Goal: Information Seeking & Learning: Learn about a topic

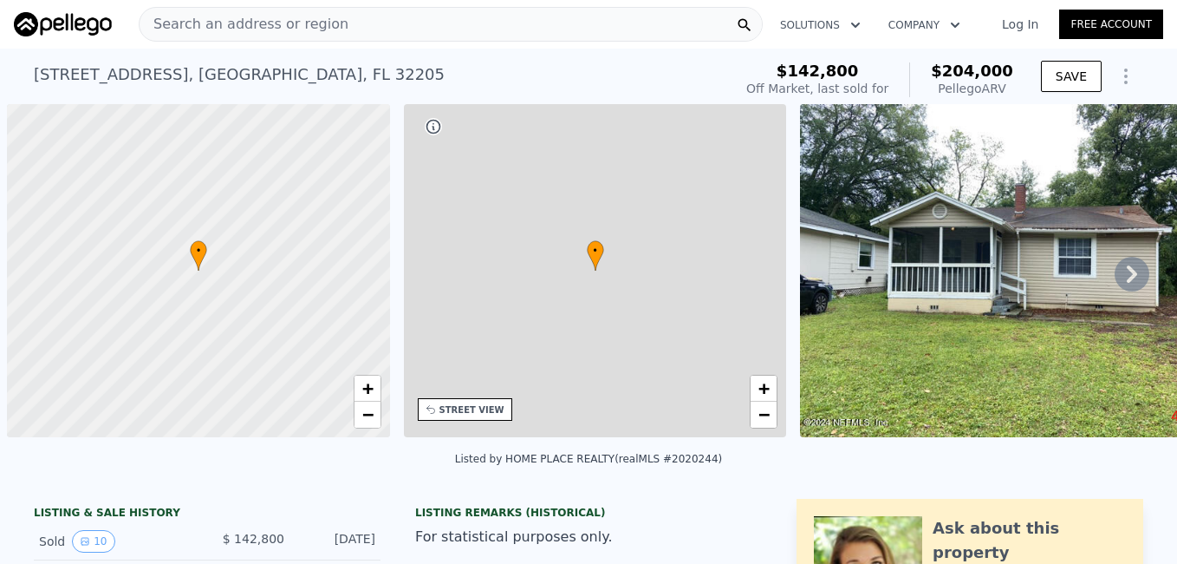
scroll to position [0, 7]
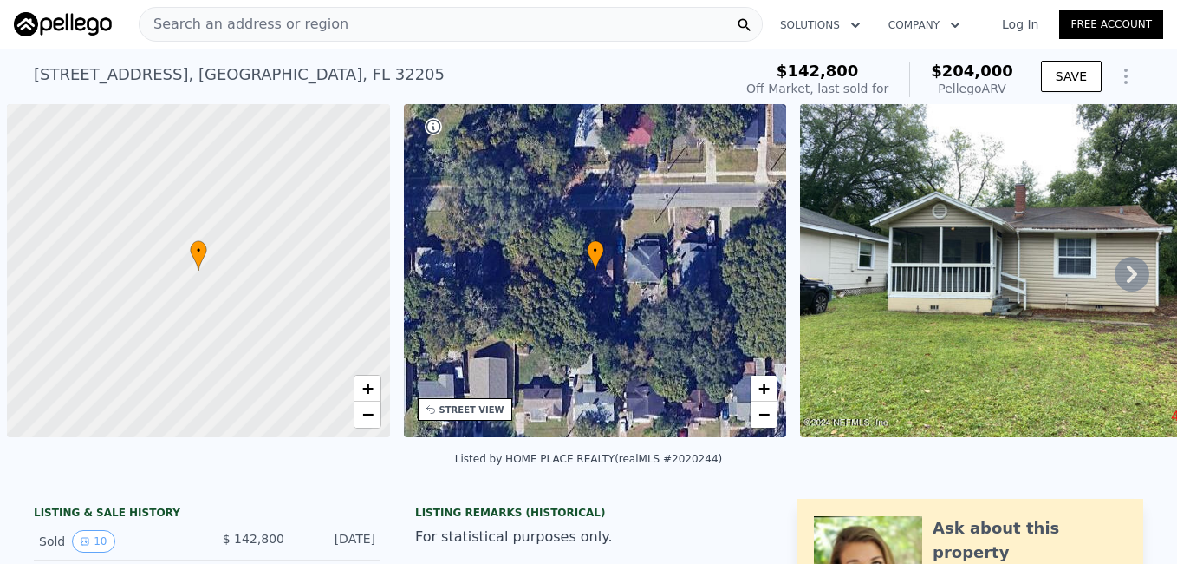
scroll to position [0, 7]
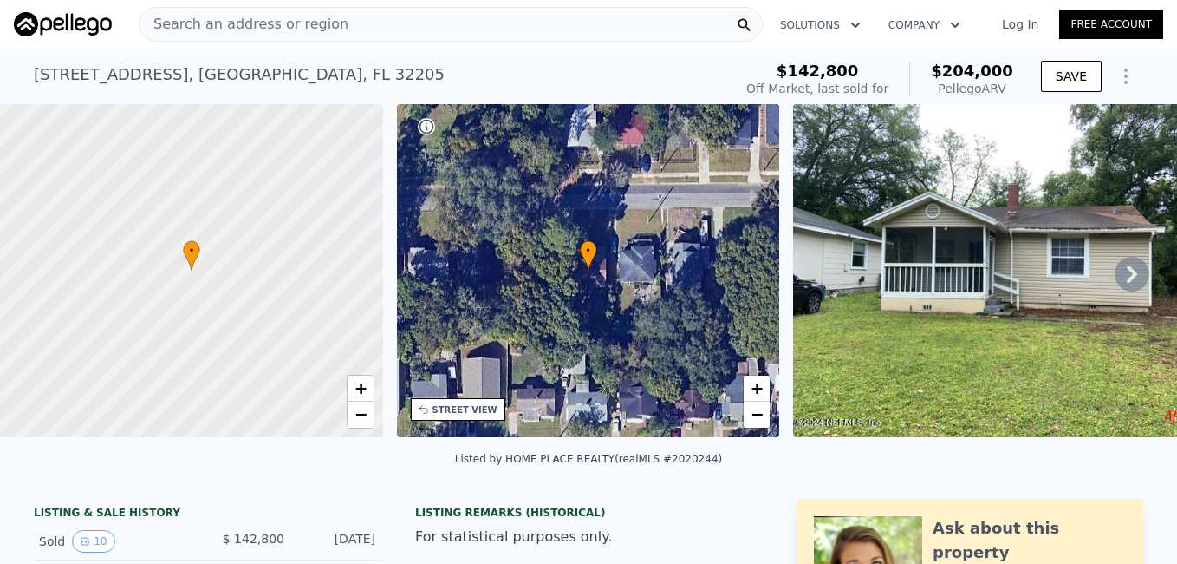
click at [1016, 28] on link "Log In" at bounding box center [1020, 24] width 78 height 17
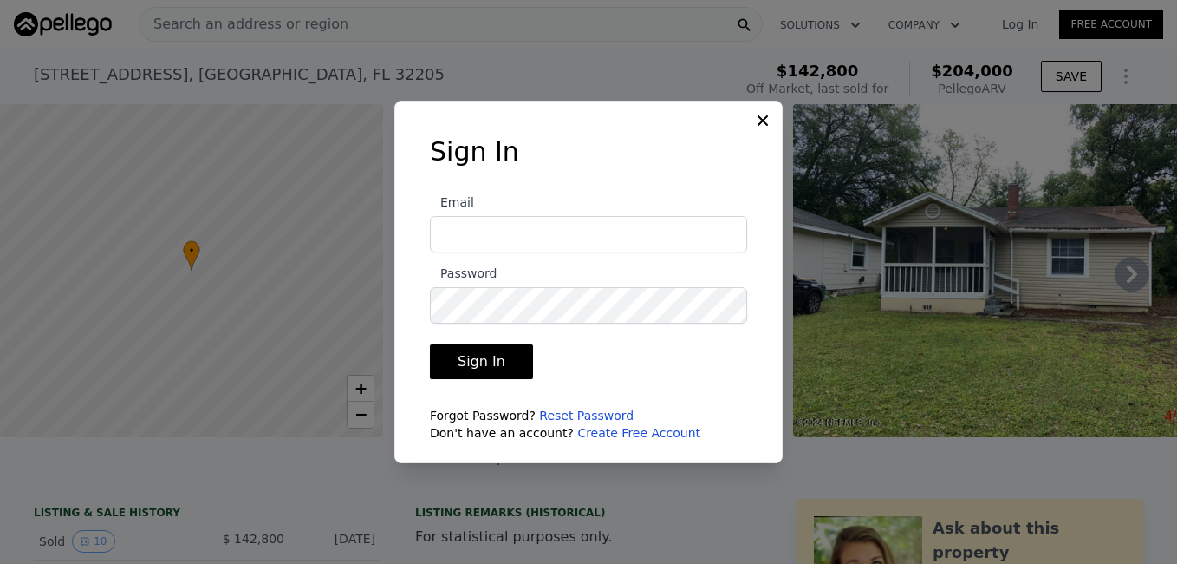
click at [657, 251] on input "Email" at bounding box center [588, 234] width 317 height 36
type input "[EMAIL_ADDRESS][DOMAIN_NAME]"
click at [520, 349] on button "Sign In" at bounding box center [481, 361] width 103 height 35
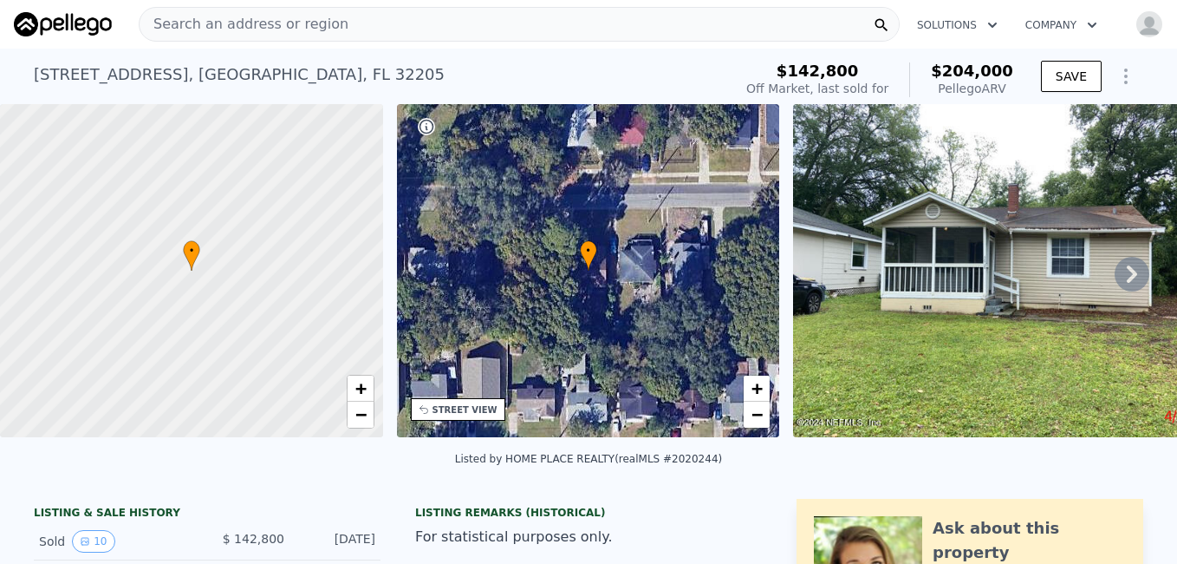
click at [424, 30] on div "Search an address or region" at bounding box center [519, 24] width 761 height 35
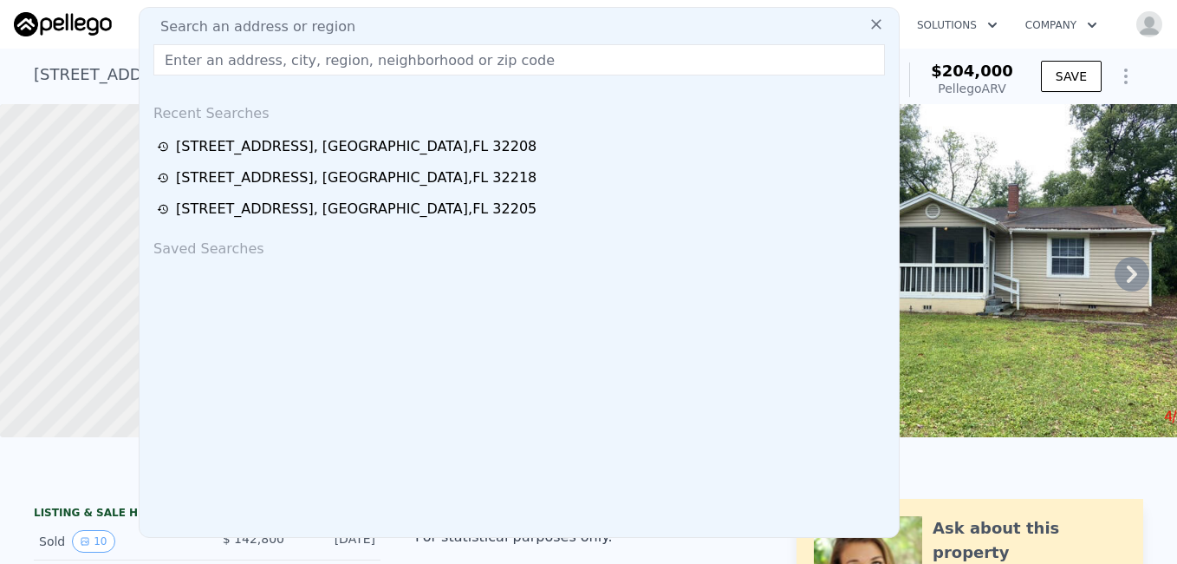
type input "$ 39,443"
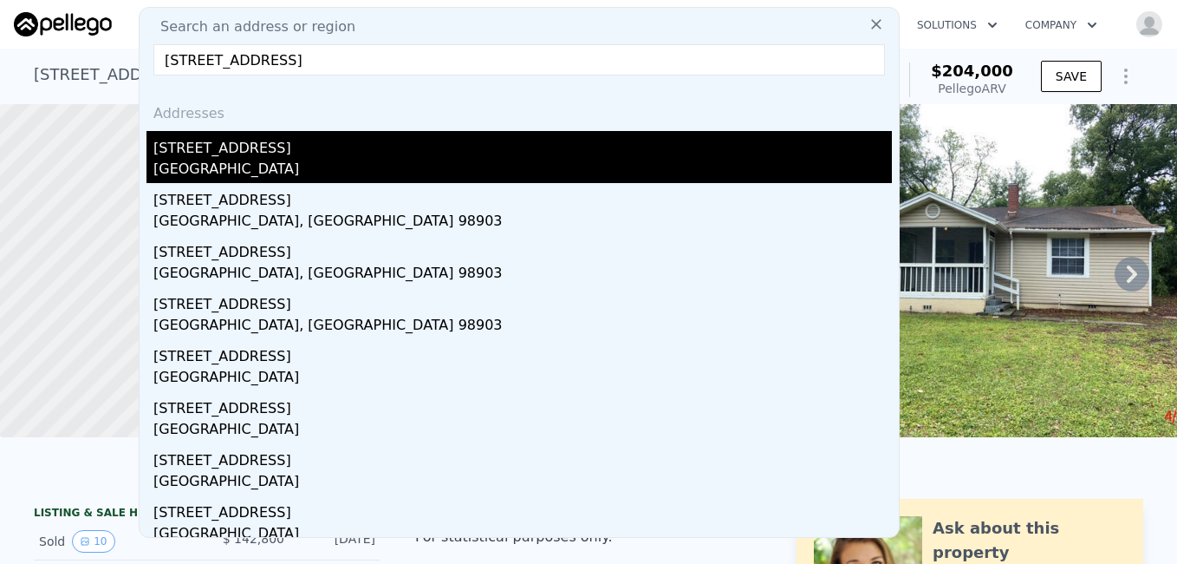
type input "[STREET_ADDRESS]"
click at [229, 146] on div "[STREET_ADDRESS]" at bounding box center [522, 145] width 739 height 28
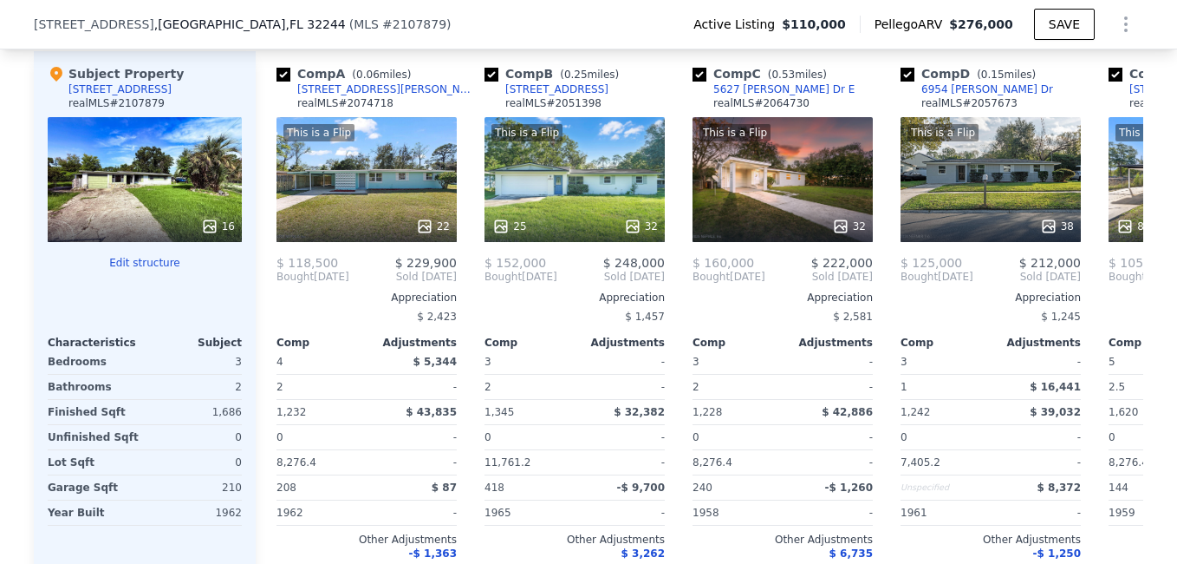
scroll to position [1946, 0]
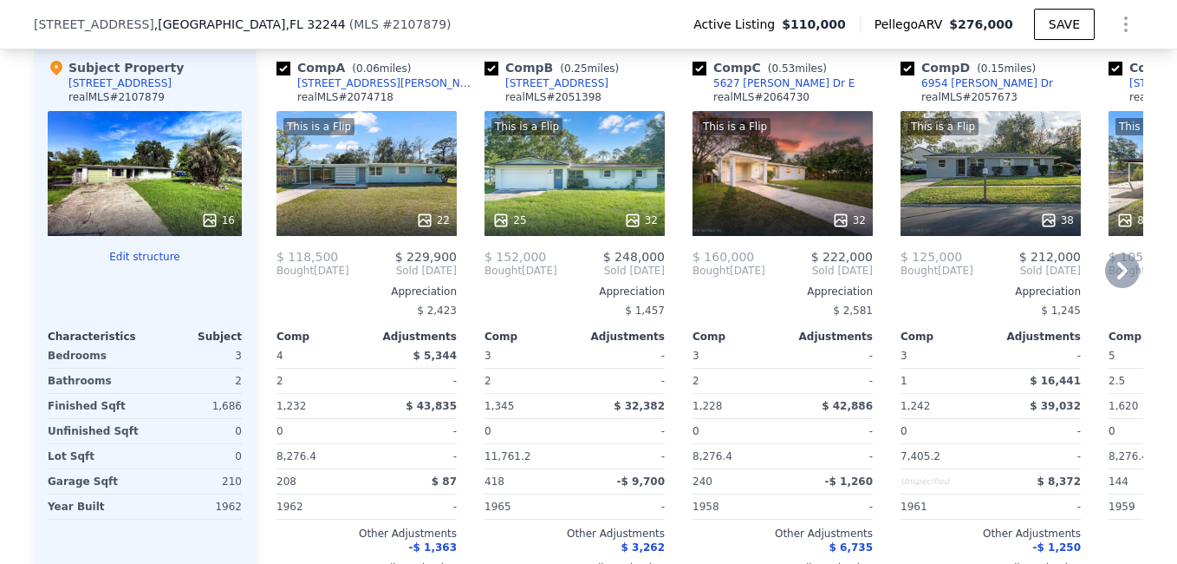
click at [277, 75] on input "checkbox" at bounding box center [284, 69] width 14 height 14
checkbox input "false"
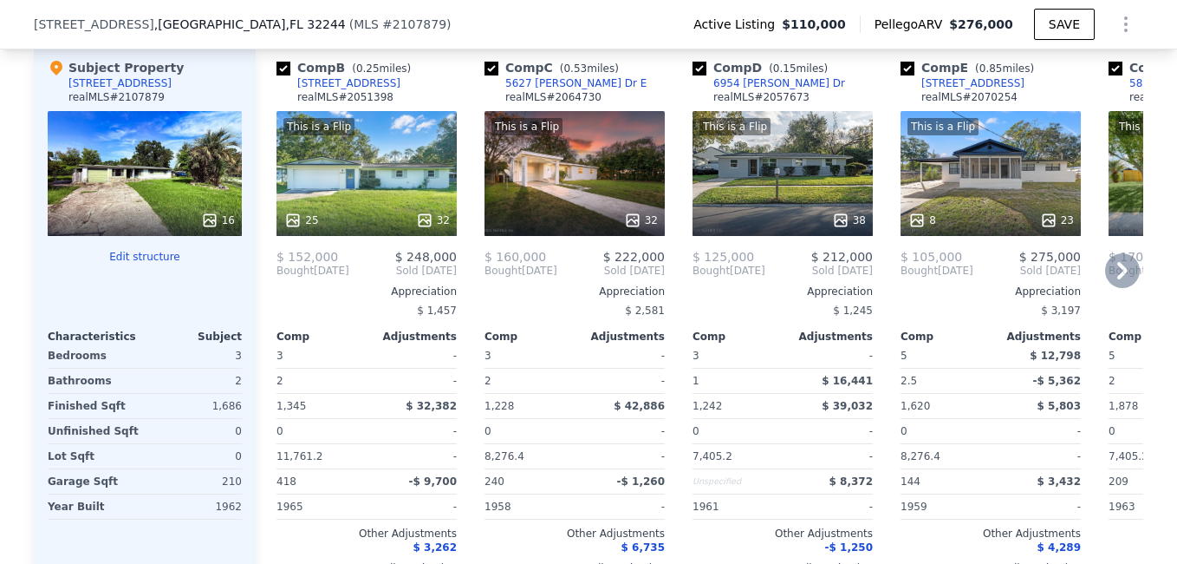
click at [693, 75] on input "checkbox" at bounding box center [700, 69] width 14 height 14
checkbox input "false"
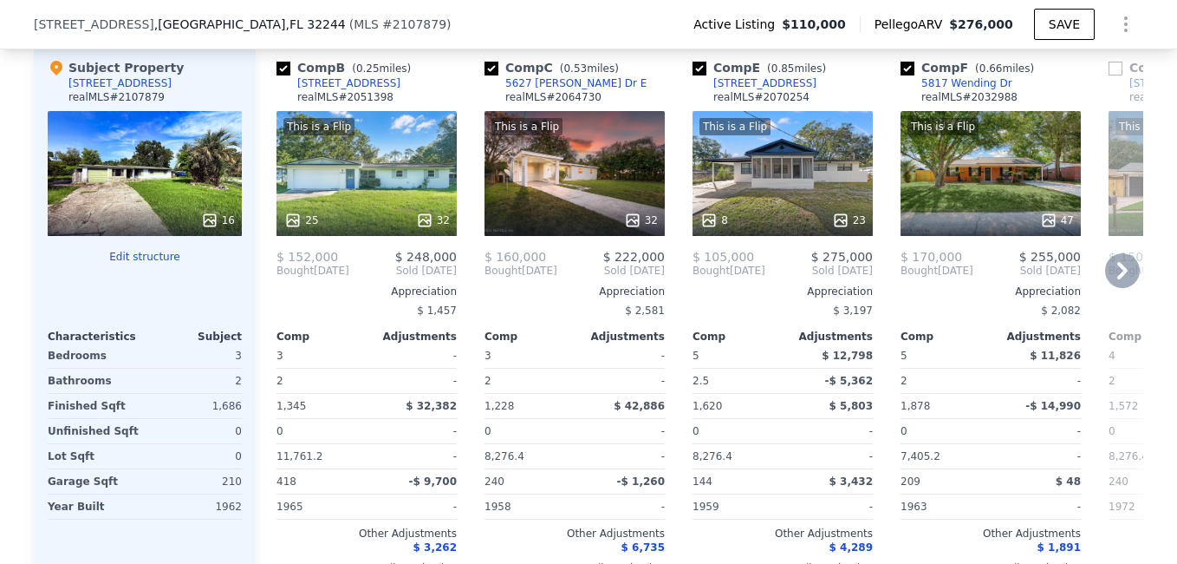
click at [693, 75] on input "checkbox" at bounding box center [700, 69] width 14 height 14
checkbox input "false"
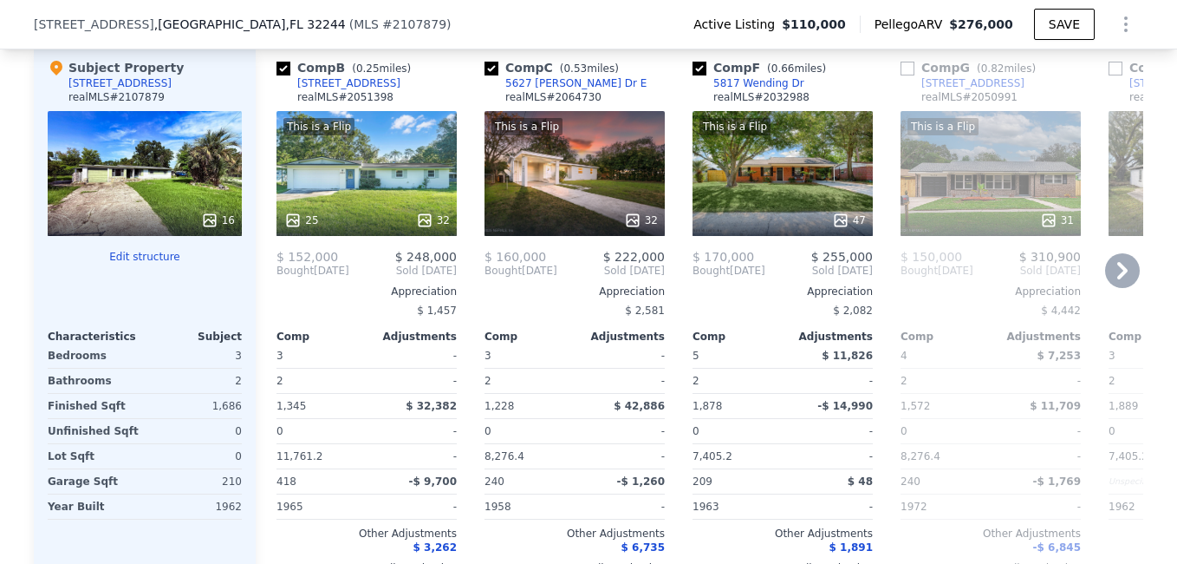
click at [693, 75] on input "checkbox" at bounding box center [700, 69] width 14 height 14
checkbox input "false"
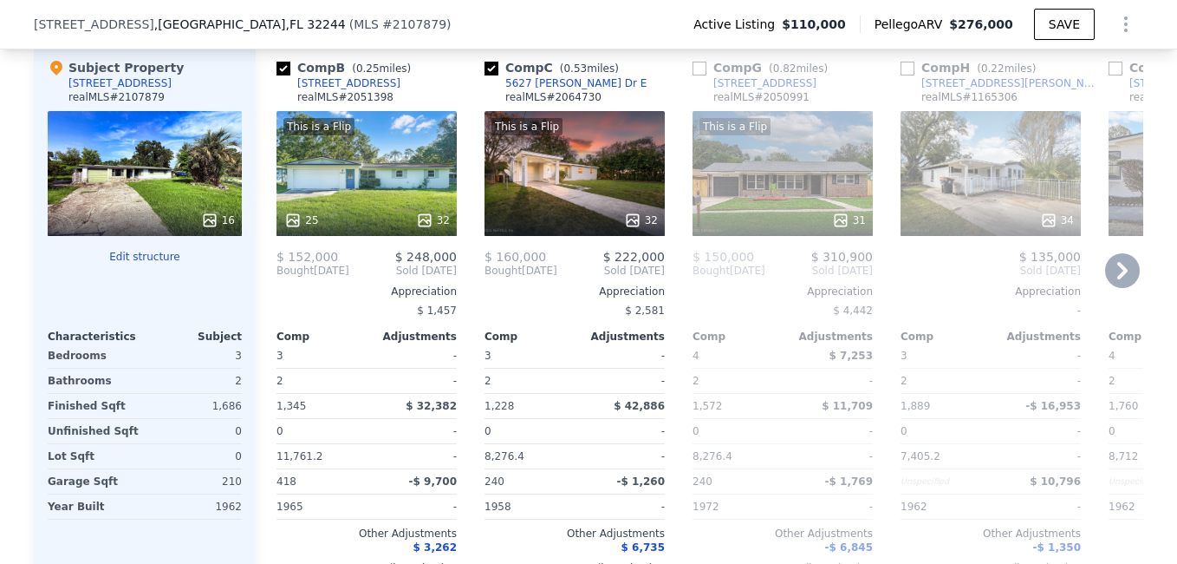
click at [901, 75] on input "checkbox" at bounding box center [908, 69] width 14 height 14
checkbox input "true"
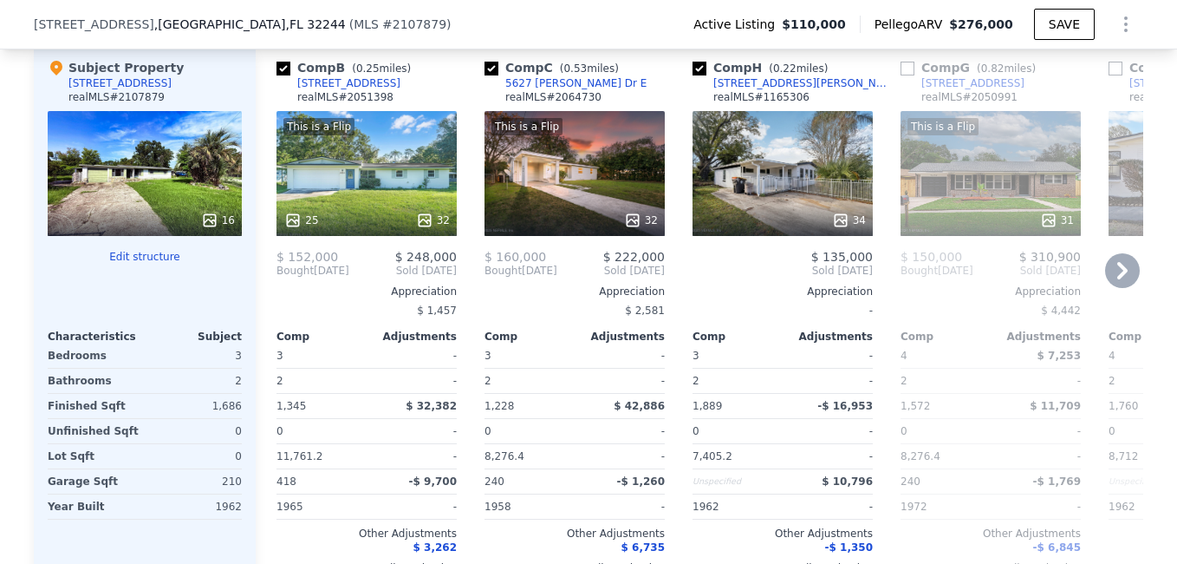
click at [1118, 278] on icon at bounding box center [1123, 270] width 10 height 17
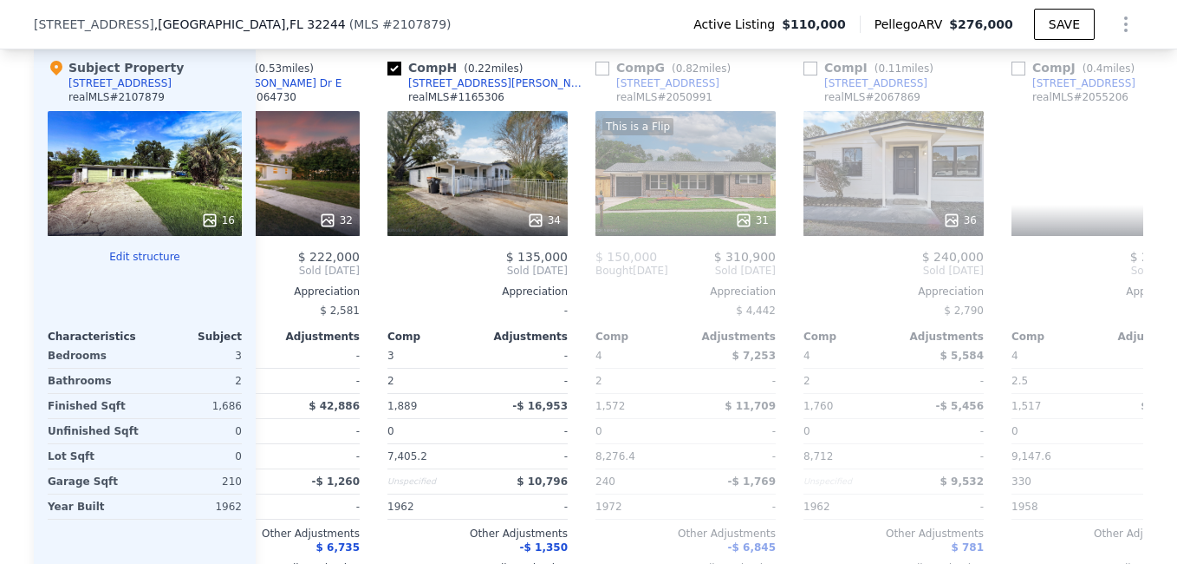
scroll to position [0, 416]
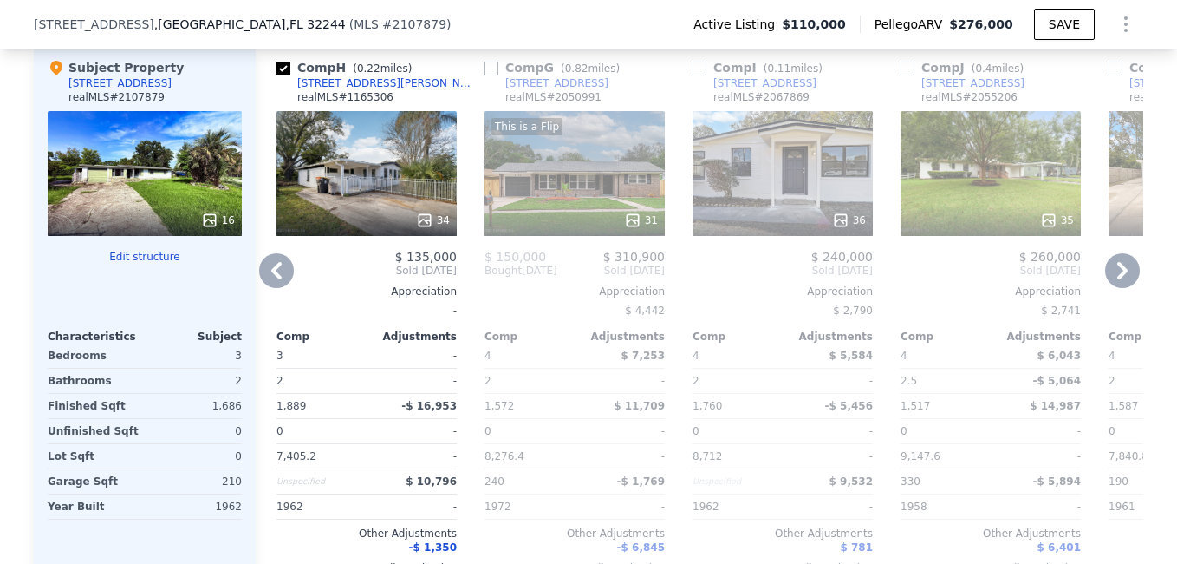
click at [1118, 278] on icon at bounding box center [1123, 270] width 10 height 17
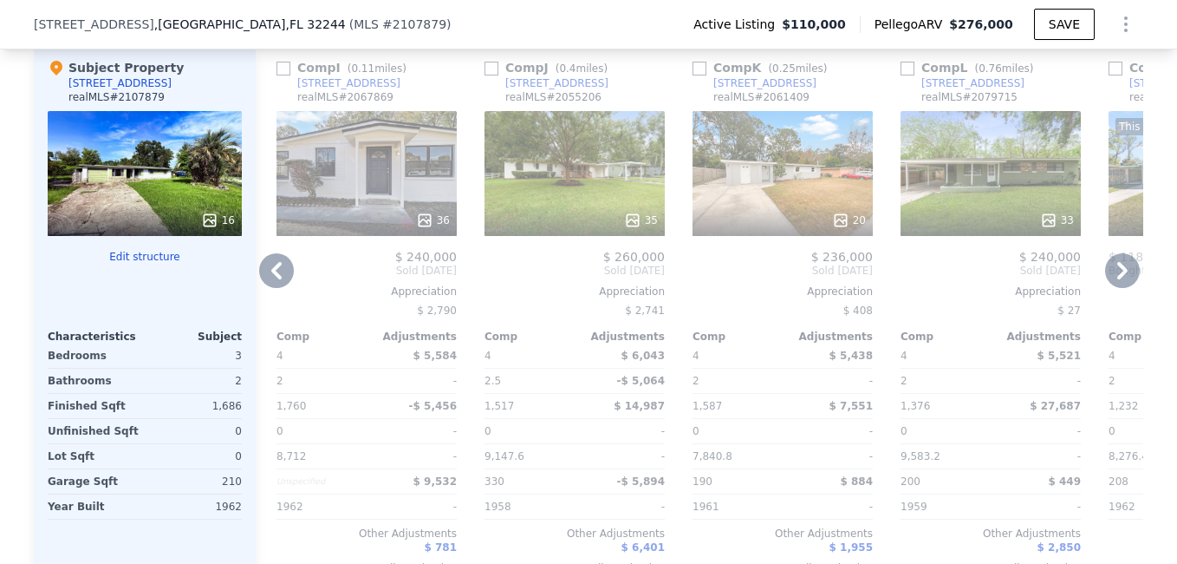
click at [1118, 278] on icon at bounding box center [1123, 270] width 10 height 17
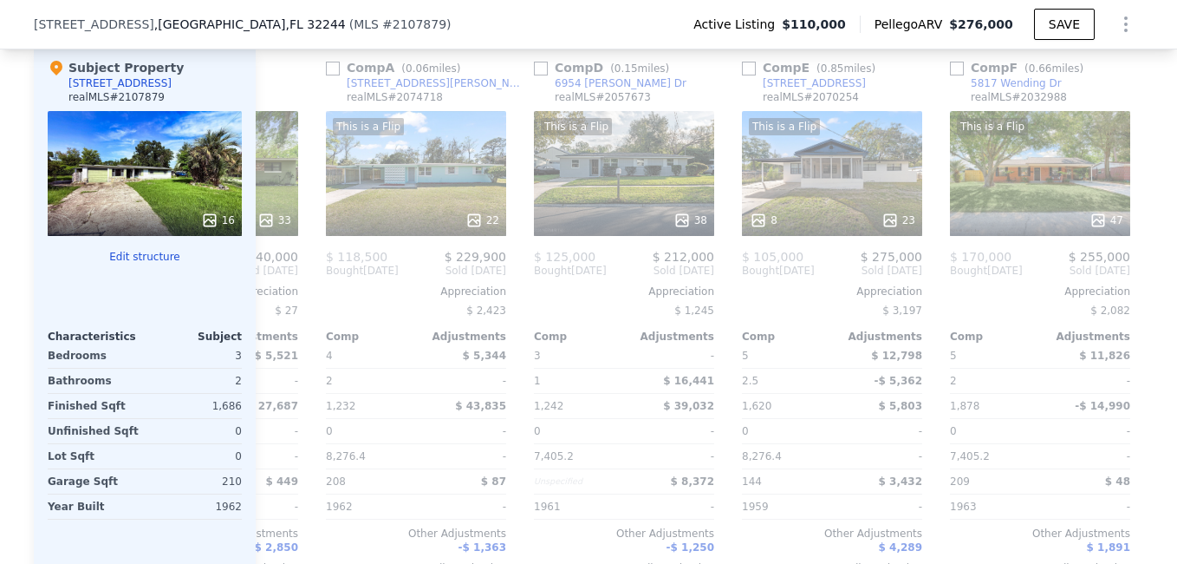
scroll to position [0, 1651]
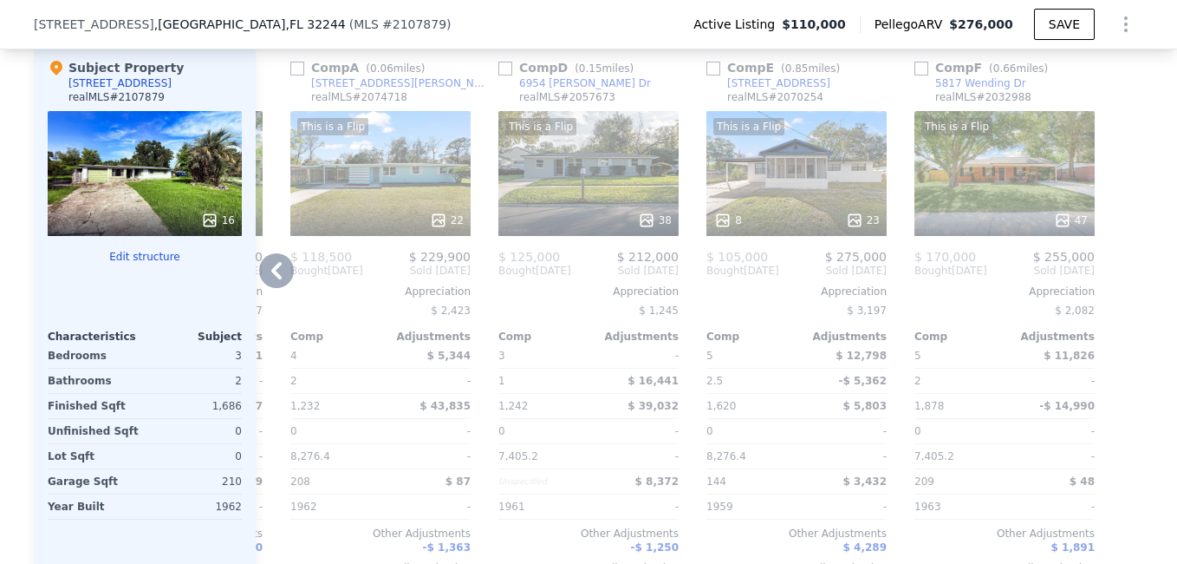
click at [277, 277] on icon at bounding box center [276, 270] width 35 height 35
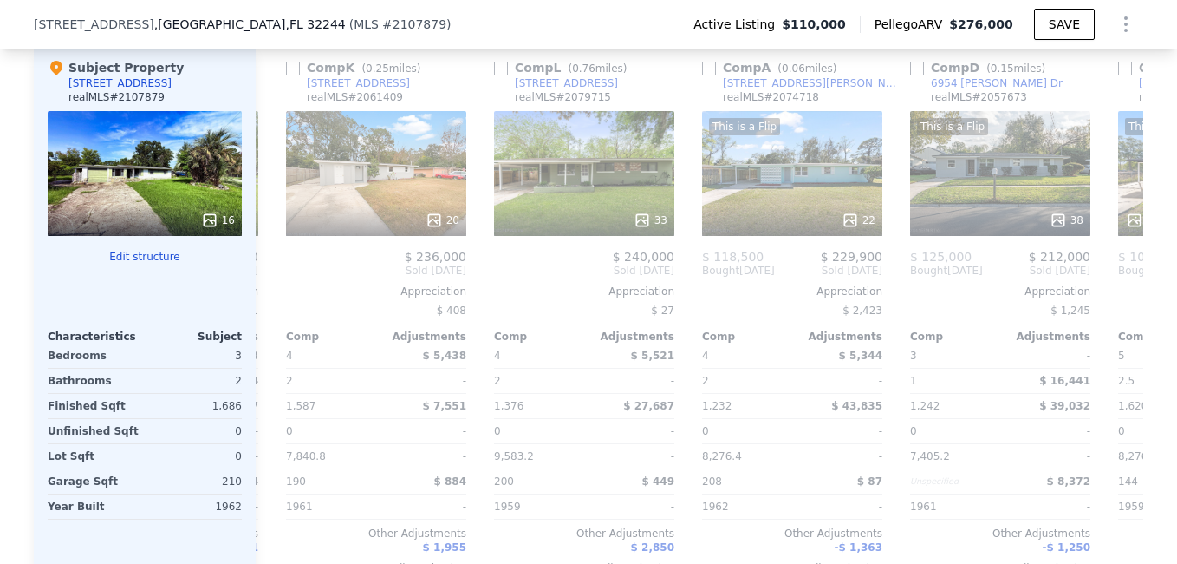
scroll to position [0, 1235]
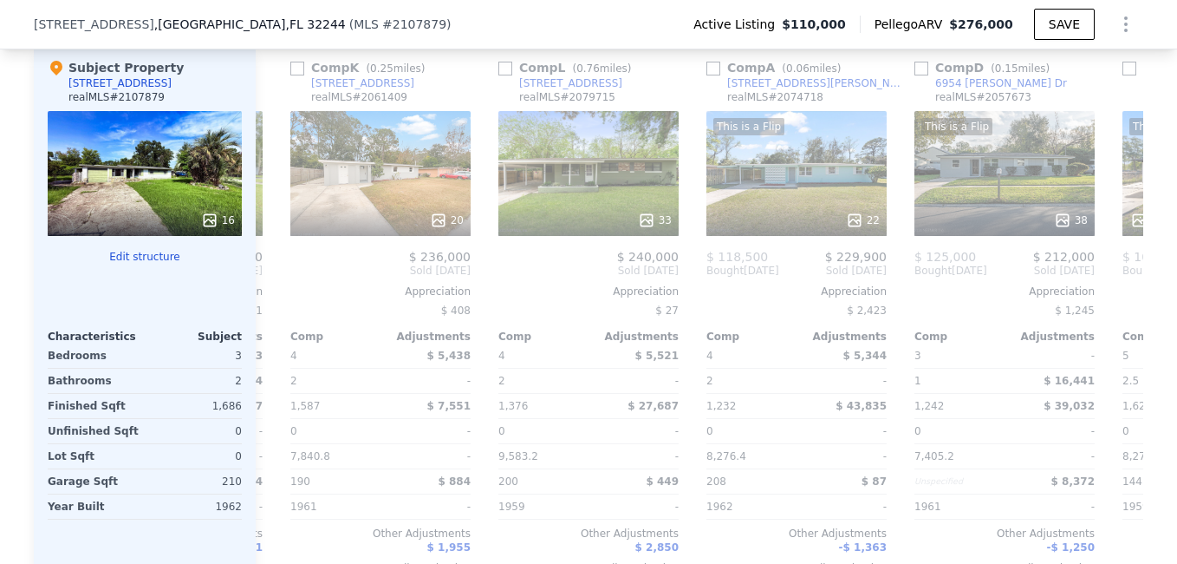
click at [277, 277] on div "Comp B ( 0.25 miles) [STREET_ADDRESS] realMLS # 2051398 This is a Flip 25 32 $ …" at bounding box center [700, 323] width 888 height 557
click at [252, 264] on span "$ 260,000" at bounding box center [232, 257] width 62 height 14
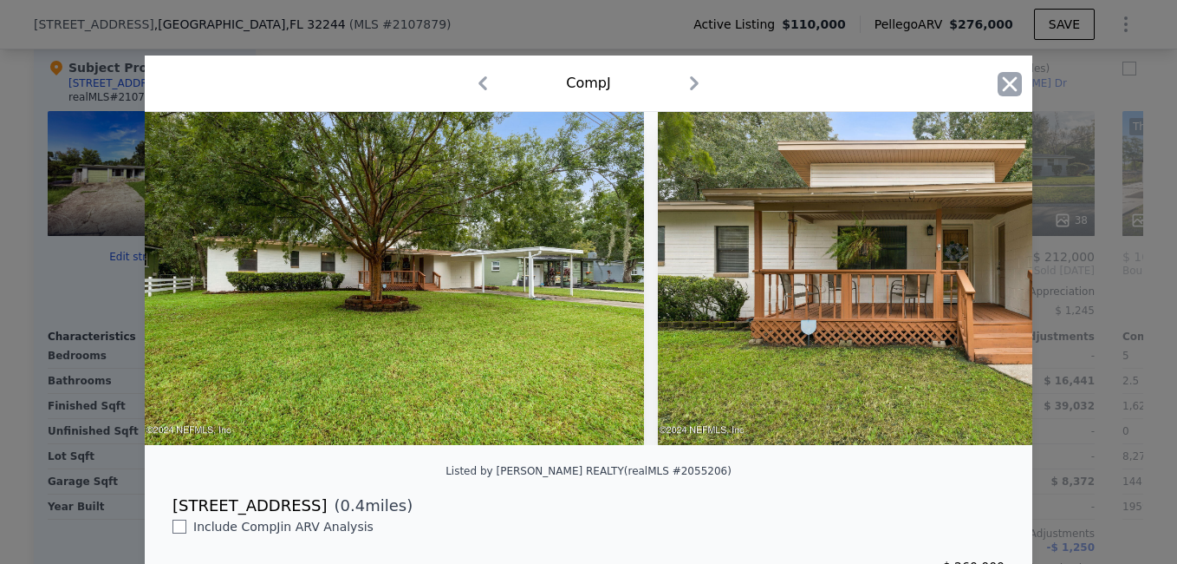
click at [998, 86] on icon "button" at bounding box center [1010, 84] width 24 height 24
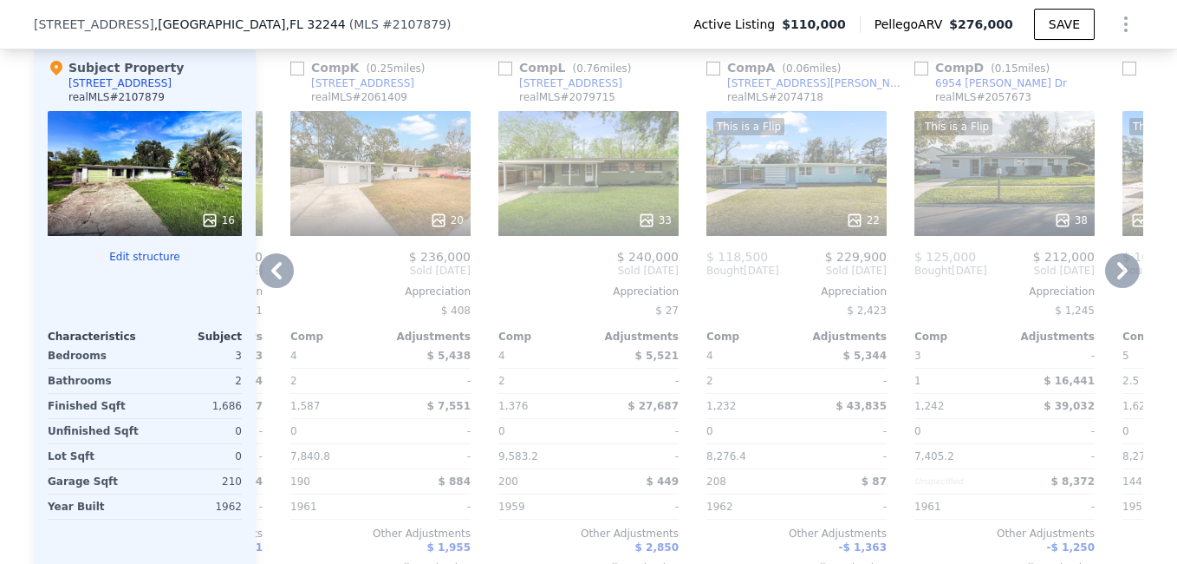
click at [265, 280] on icon at bounding box center [276, 270] width 35 height 35
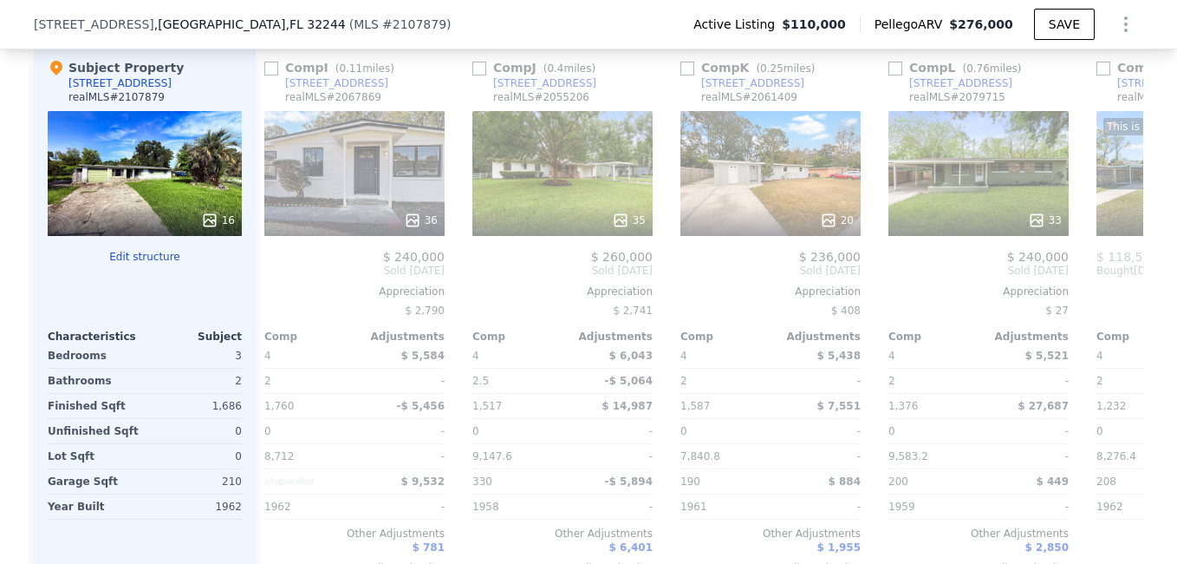
scroll to position [0, 818]
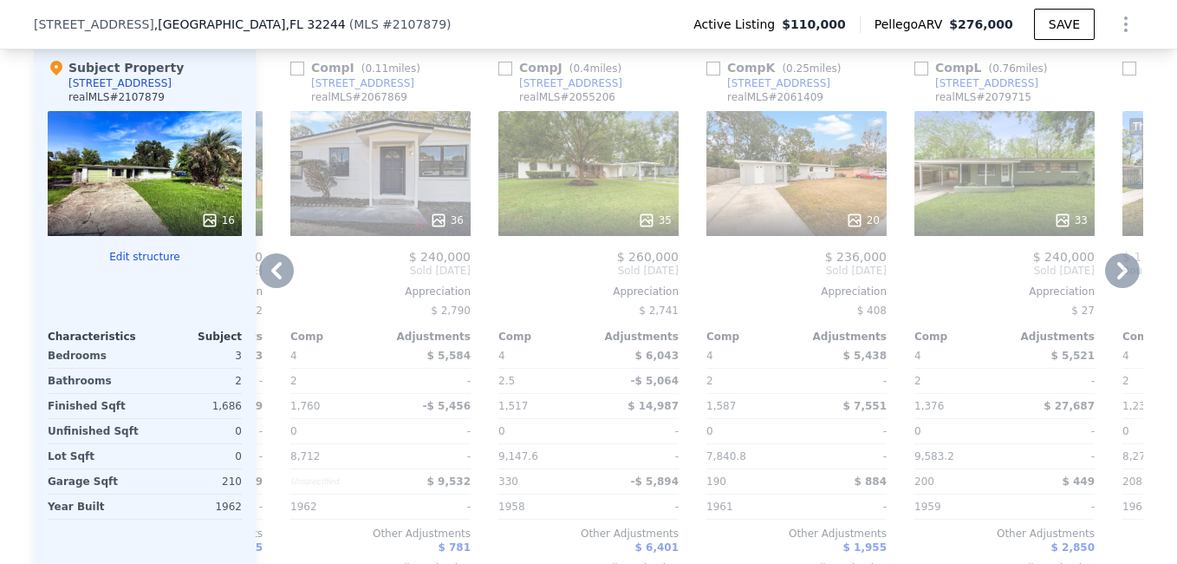
click at [265, 280] on icon at bounding box center [276, 270] width 35 height 35
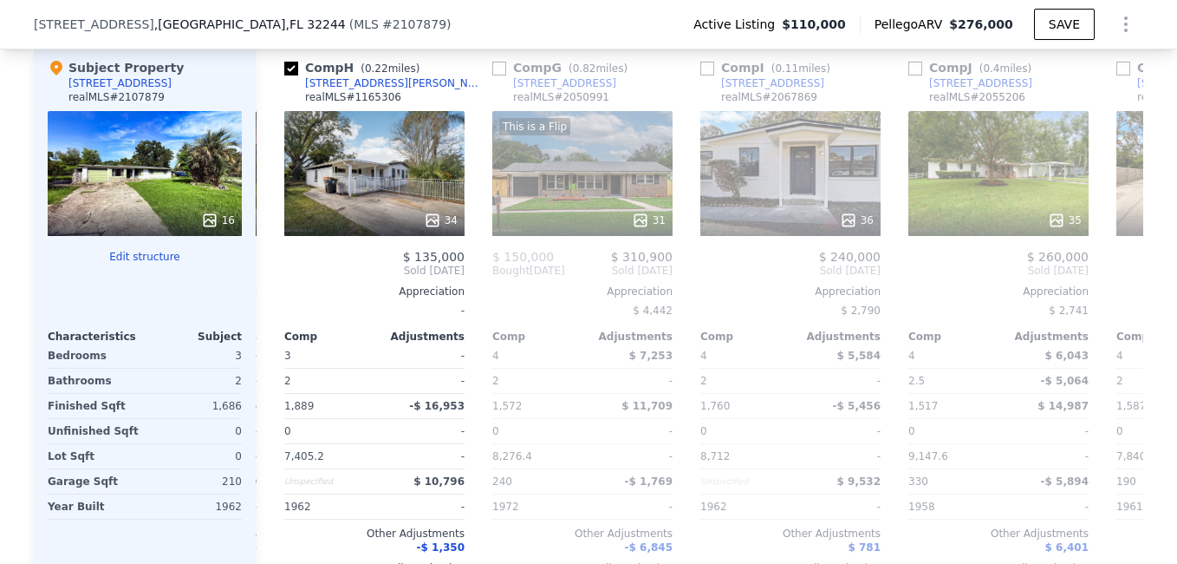
scroll to position [0, 402]
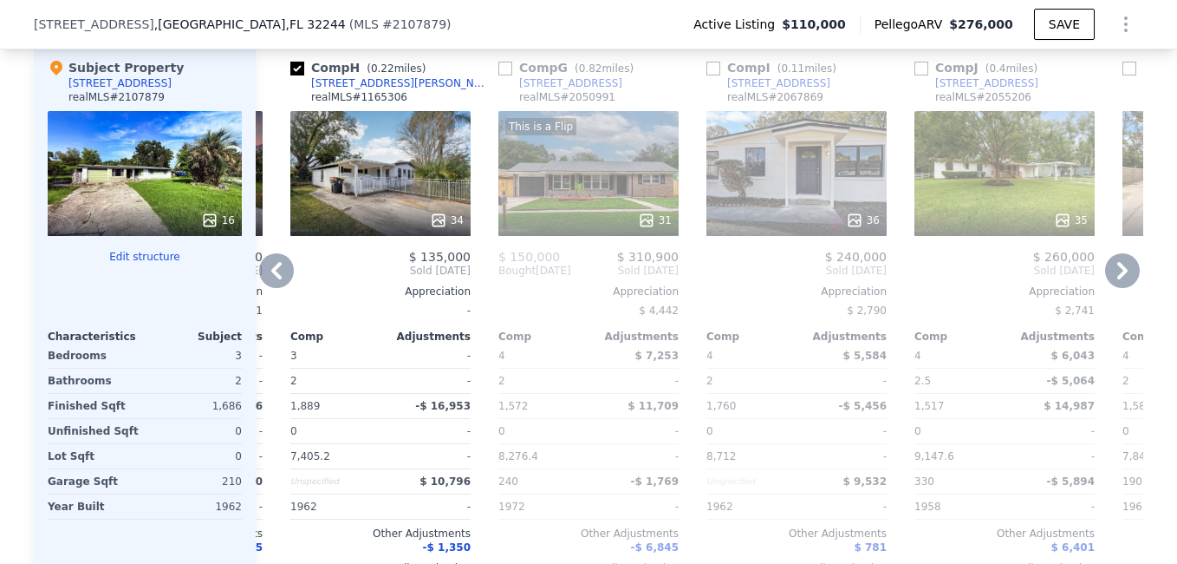
click at [265, 280] on icon at bounding box center [276, 270] width 35 height 35
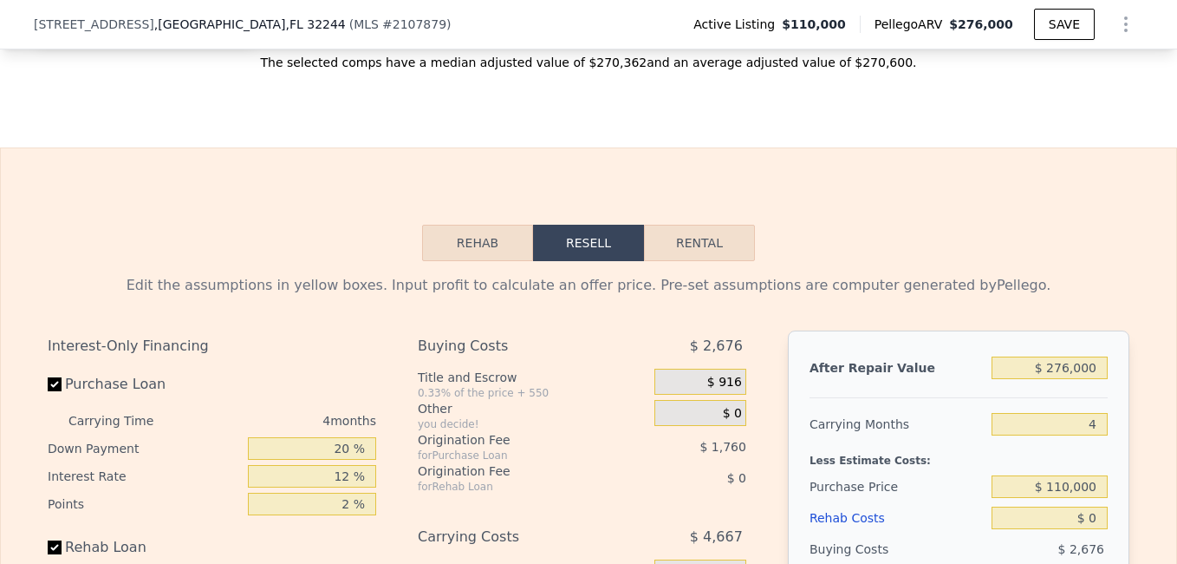
scroll to position [2559, 0]
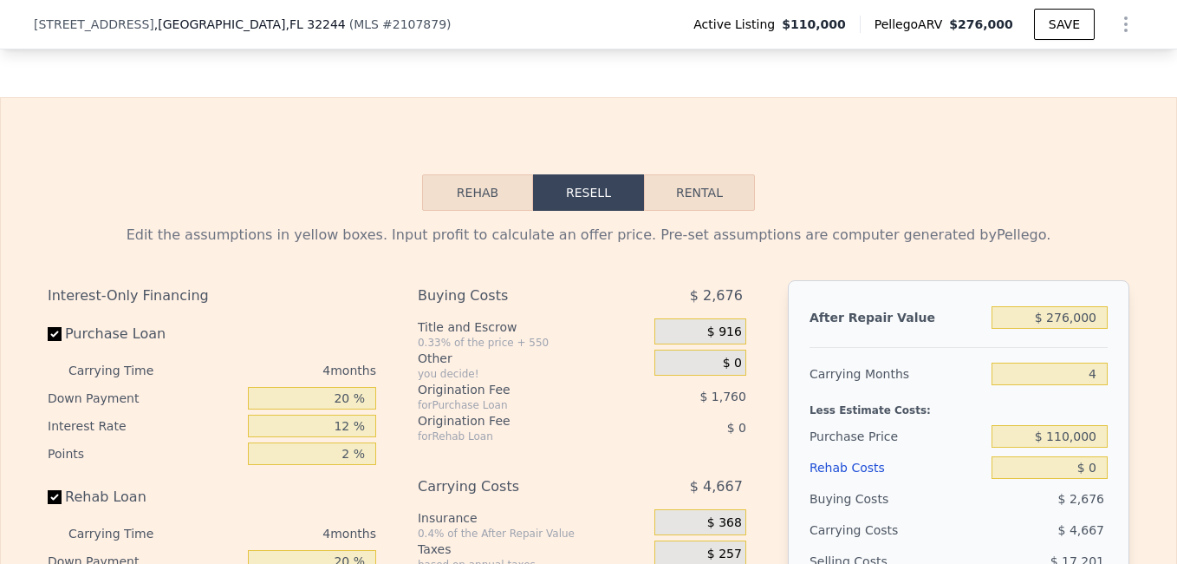
click at [478, 211] on button "Rehab" at bounding box center [477, 192] width 111 height 36
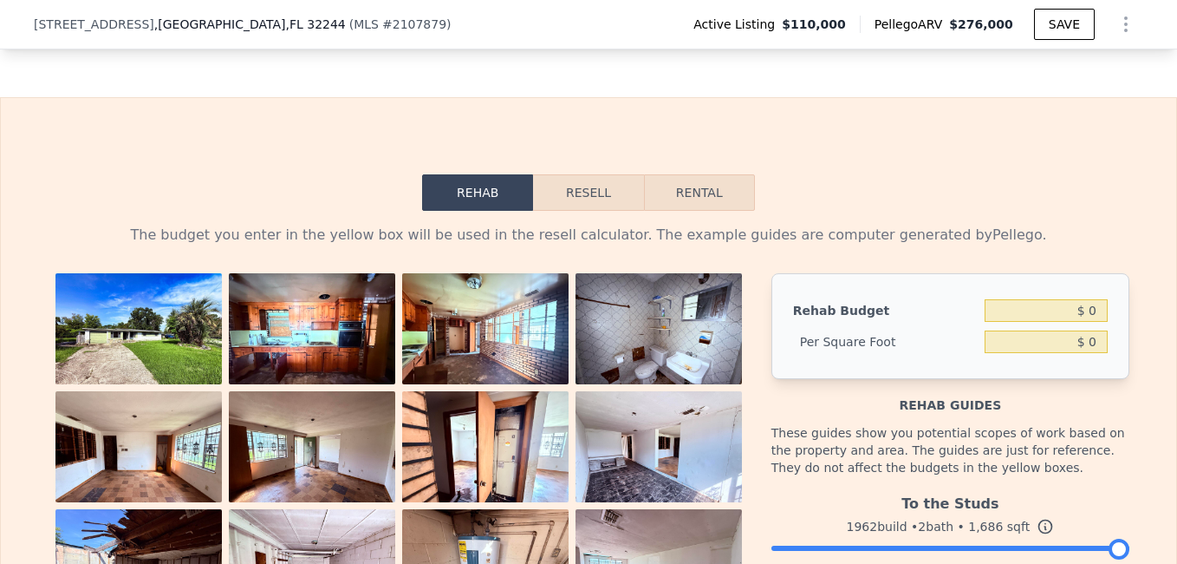
click at [1160, 548] on div "The budget you enter in the yellow box will be used in the resell calculator. T…" at bounding box center [589, 557] width 1176 height 692
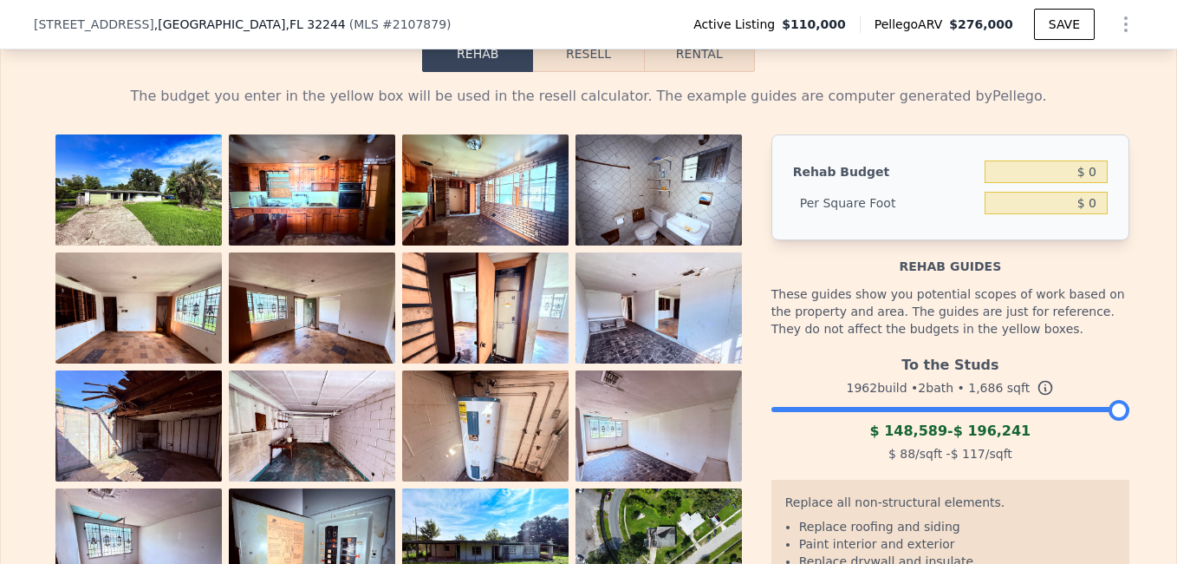
scroll to position [2733, 0]
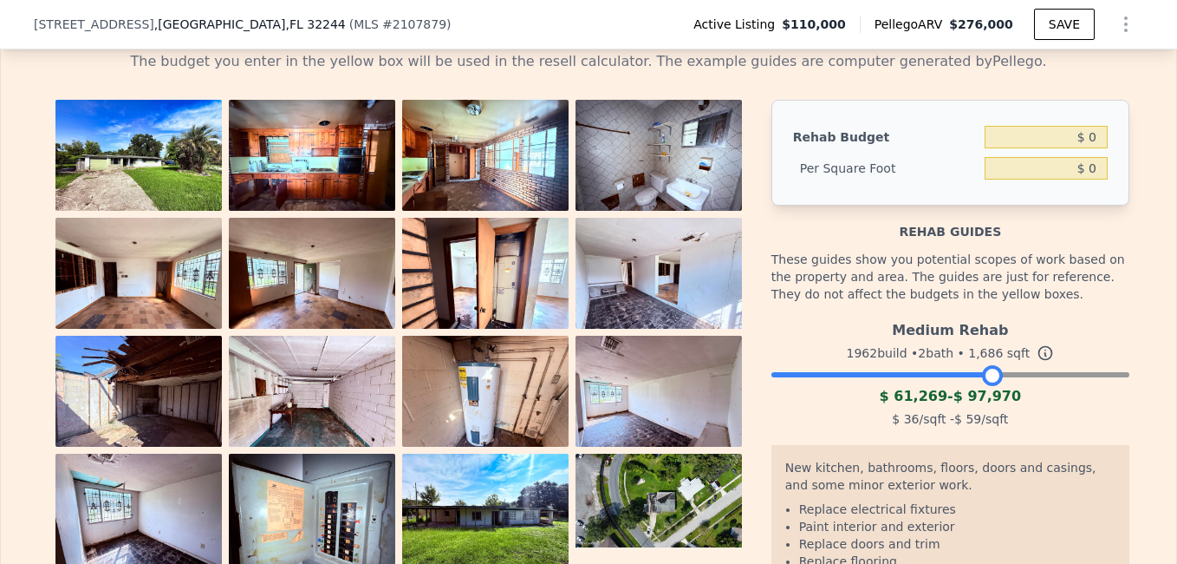
click at [986, 375] on div at bounding box center [951, 370] width 358 height 10
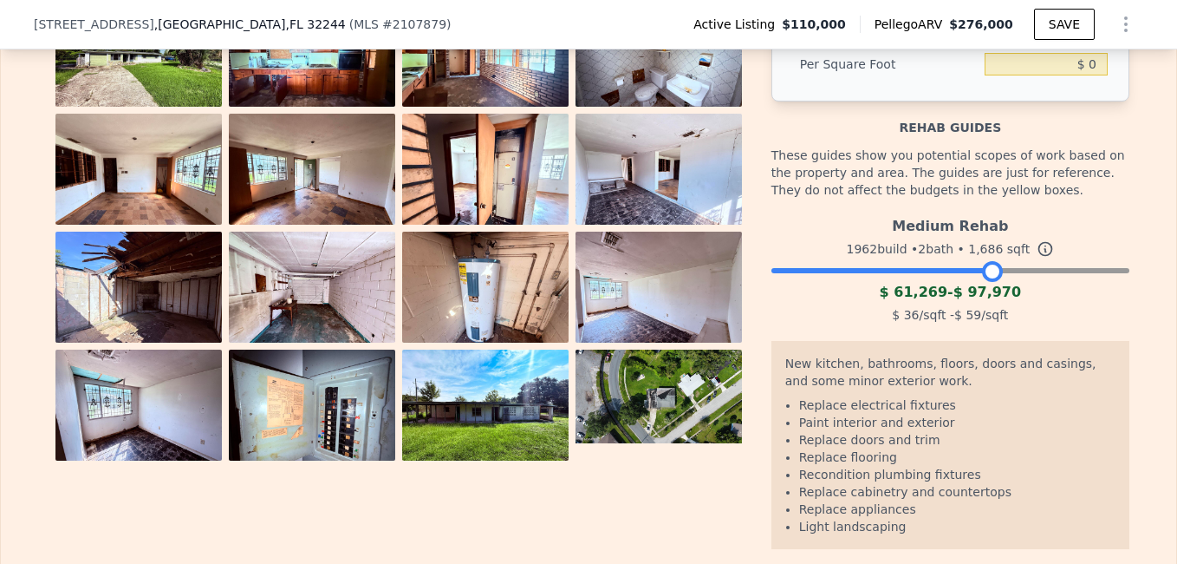
scroll to position [2871, 0]
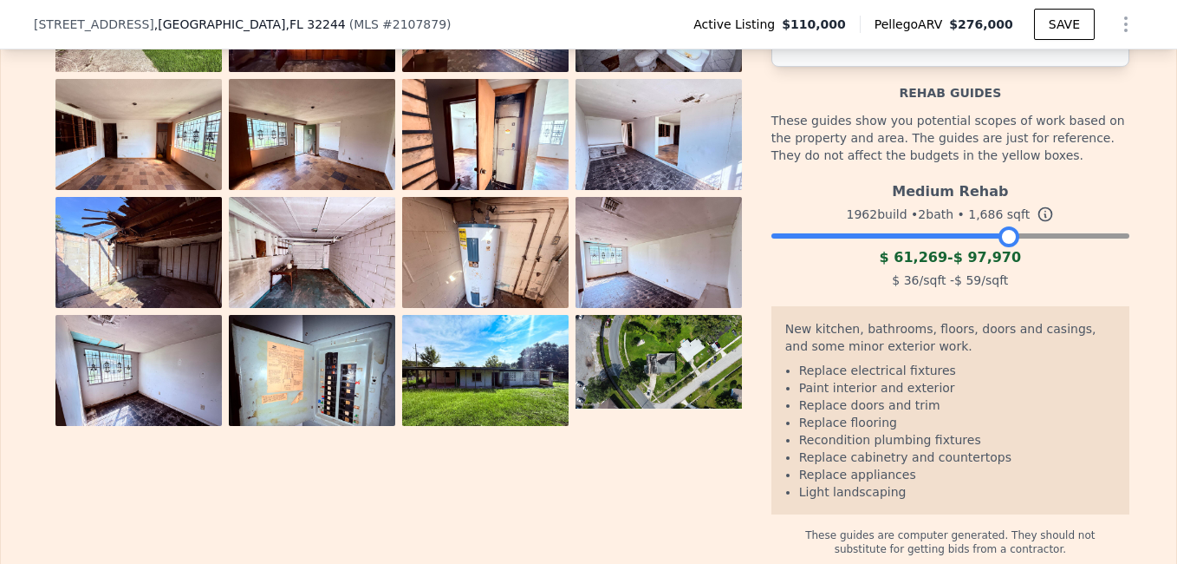
click at [1001, 237] on div at bounding box center [951, 231] width 358 height 10
click at [1022, 237] on div at bounding box center [951, 231] width 358 height 10
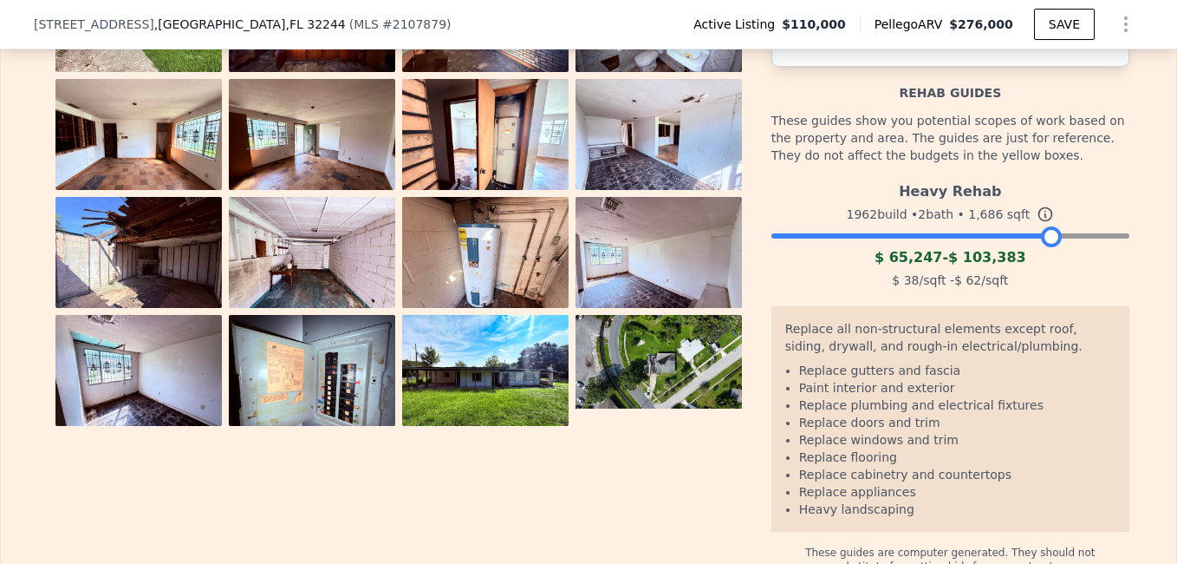
click at [1045, 237] on div at bounding box center [951, 231] width 358 height 10
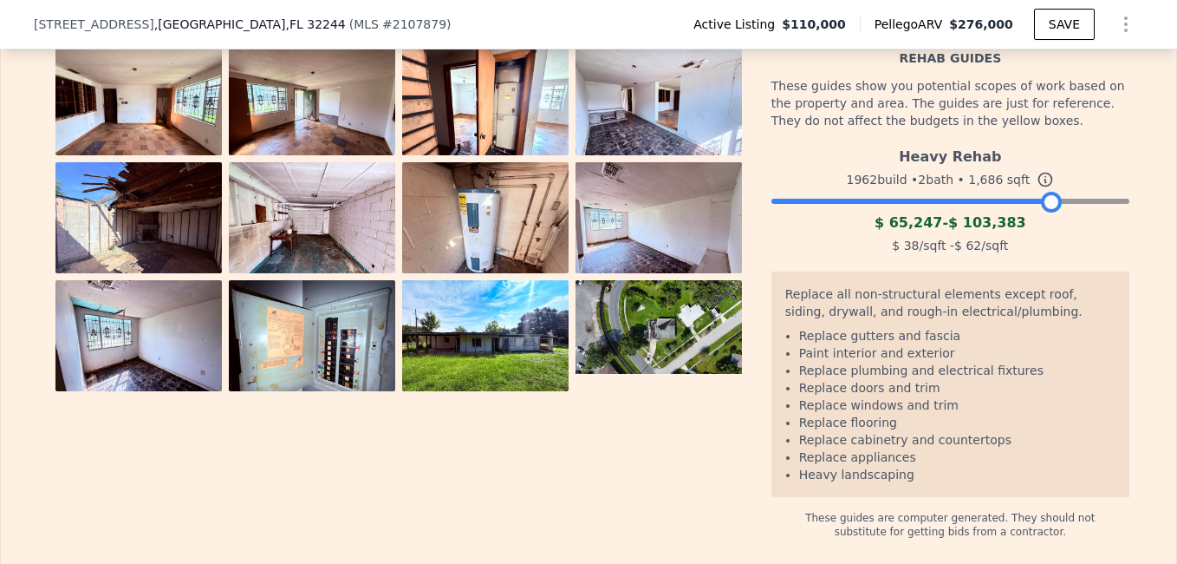
scroll to position [2941, 0]
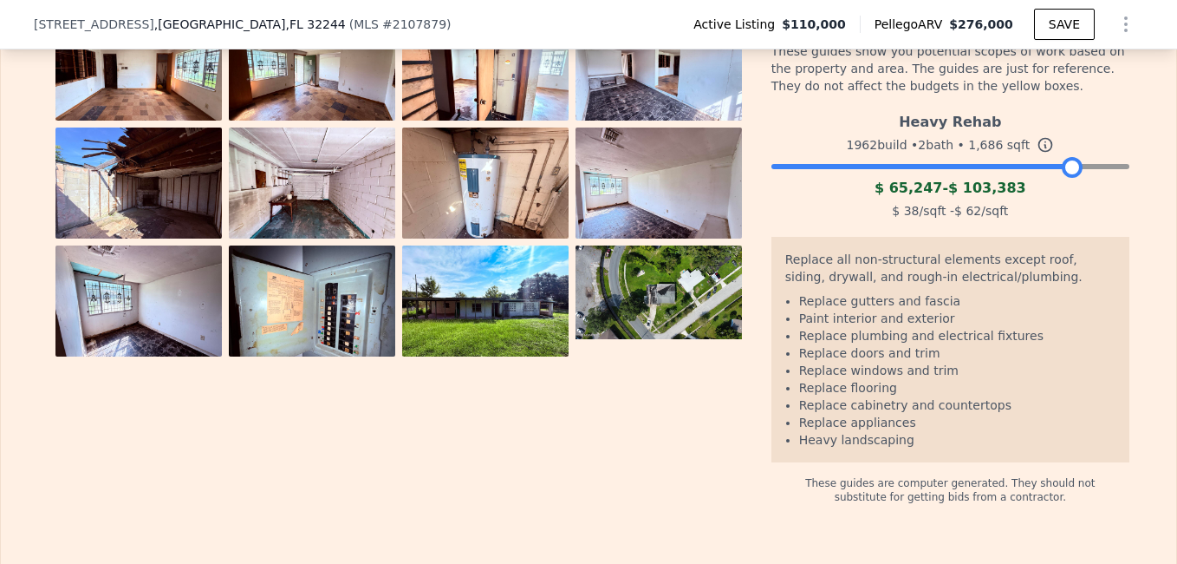
click at [1067, 167] on div at bounding box center [951, 162] width 358 height 10
click at [1088, 167] on div at bounding box center [951, 162] width 358 height 10
click at [1109, 167] on div at bounding box center [951, 162] width 358 height 10
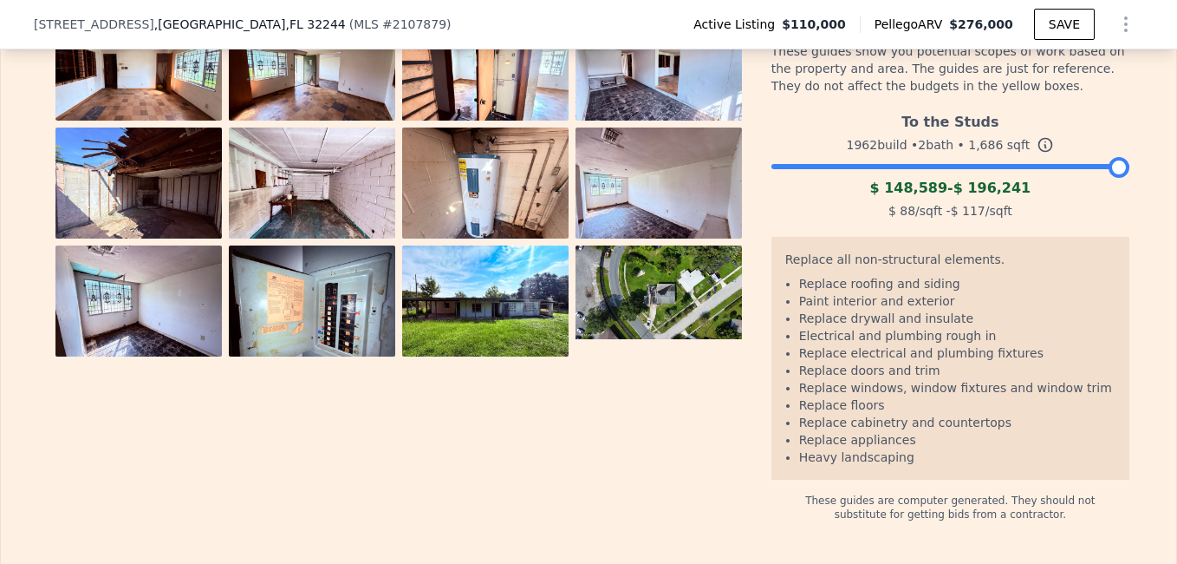
click at [1122, 167] on div at bounding box center [951, 162] width 358 height 10
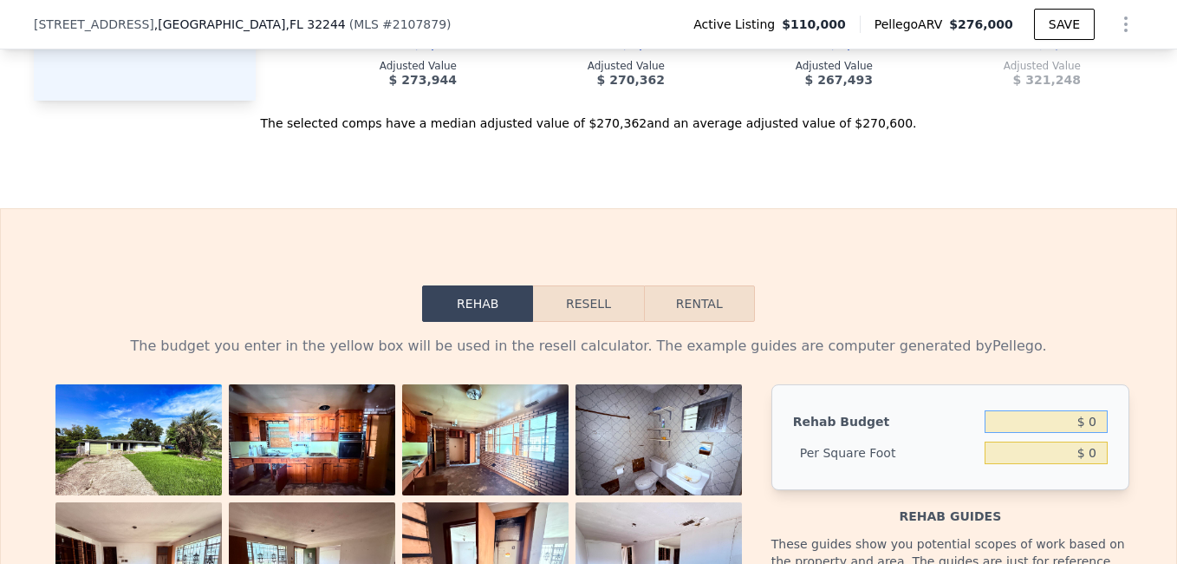
click at [1092, 433] on input "$ 0" at bounding box center [1046, 421] width 123 height 23
type input "$ 0"
type input "$ 100,000"
type input "$ 59.31"
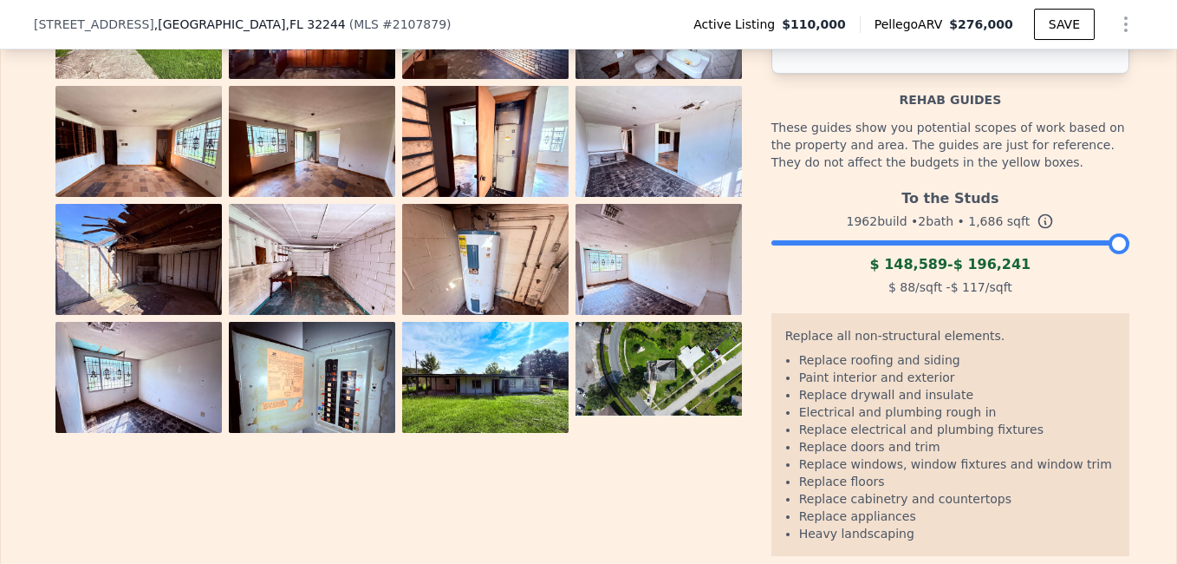
scroll to position [2899, 0]
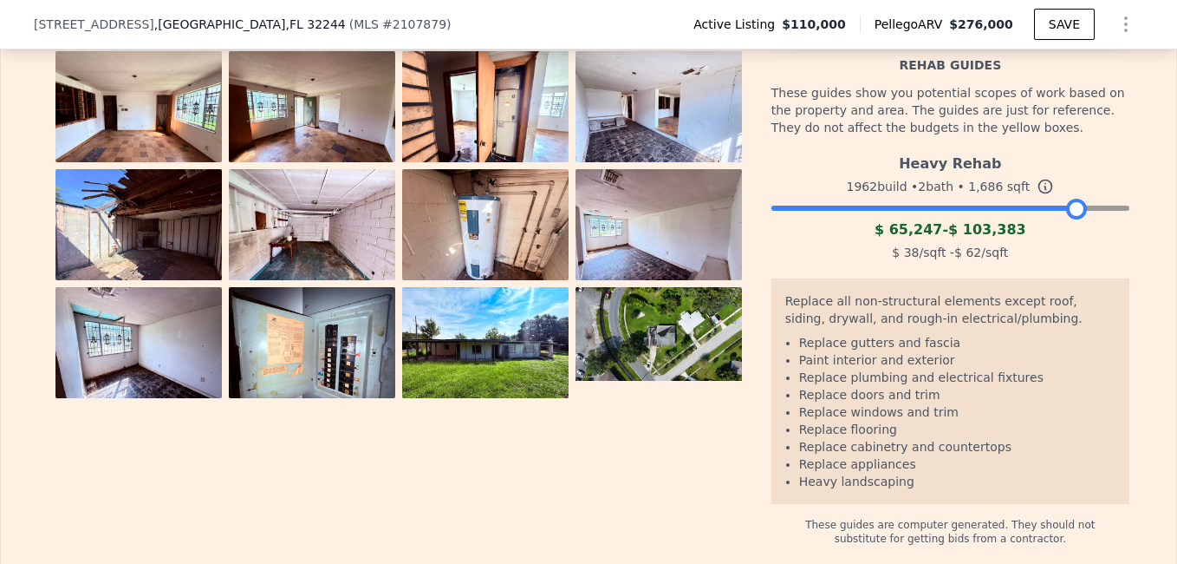
click at [1072, 209] on div at bounding box center [951, 204] width 358 height 10
click at [1072, 219] on div at bounding box center [1076, 209] width 21 height 21
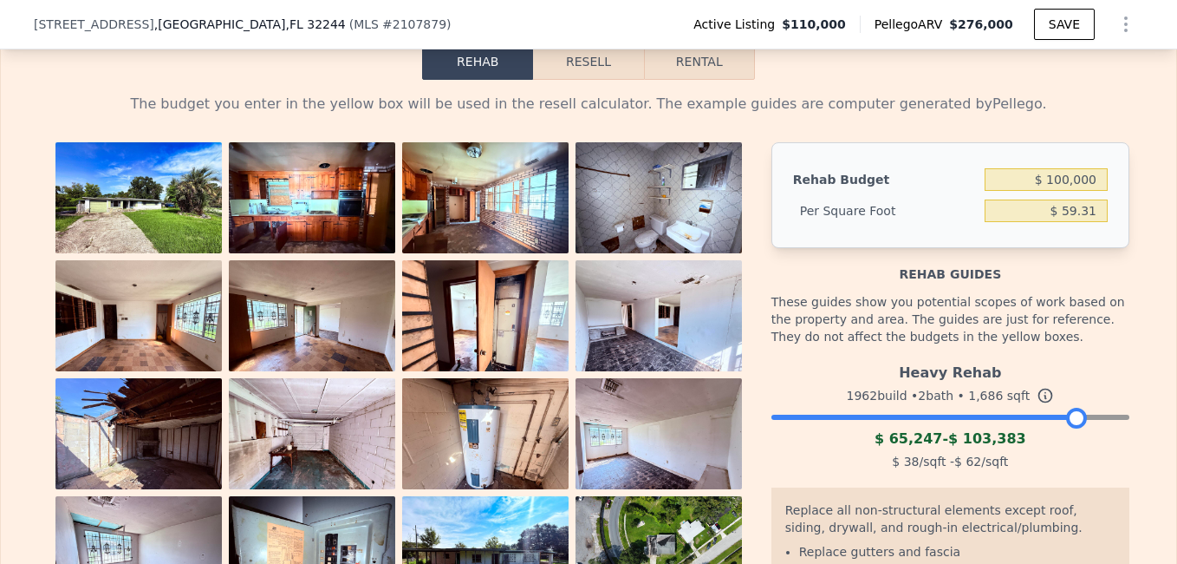
scroll to position [2692, 0]
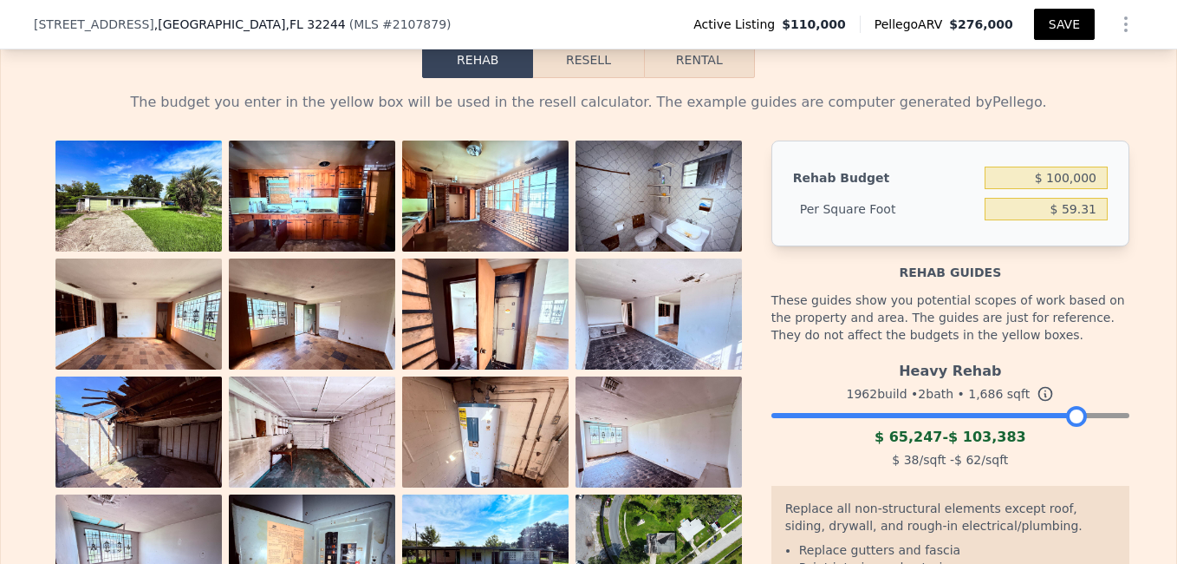
click at [1068, 26] on button "SAVE" at bounding box center [1064, 24] width 61 height 31
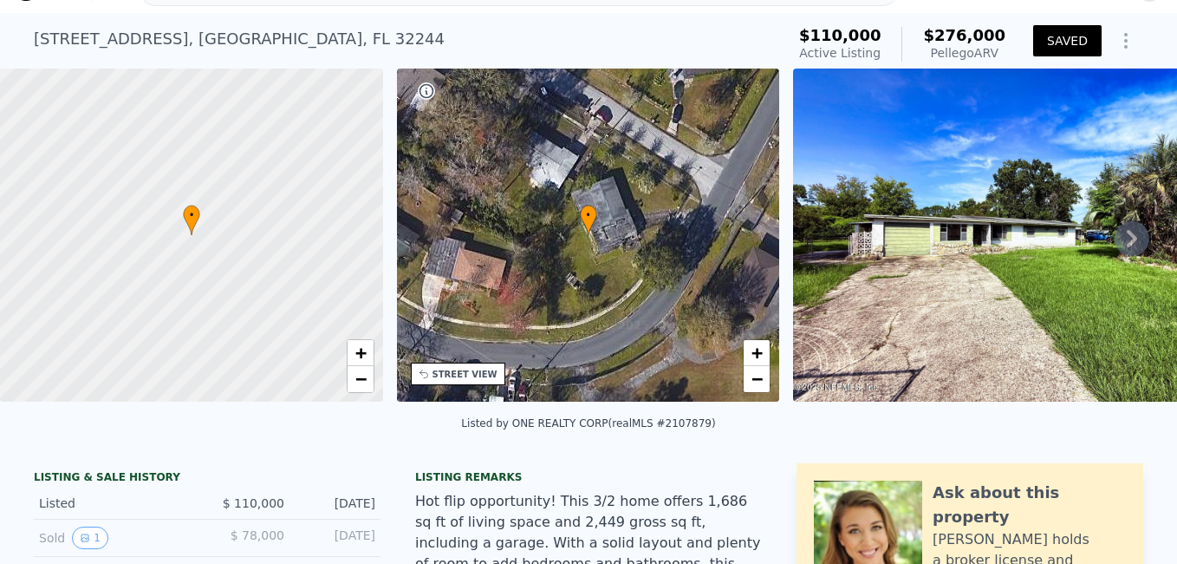
scroll to position [5, 0]
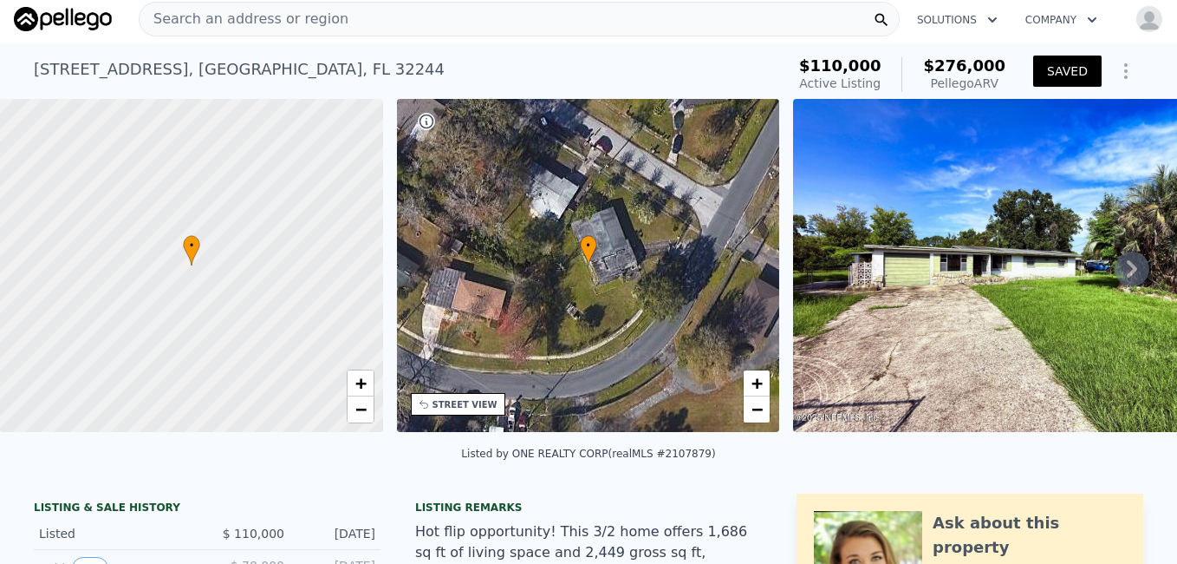
click at [665, 16] on div "Search an address or region" at bounding box center [519, 19] width 761 height 35
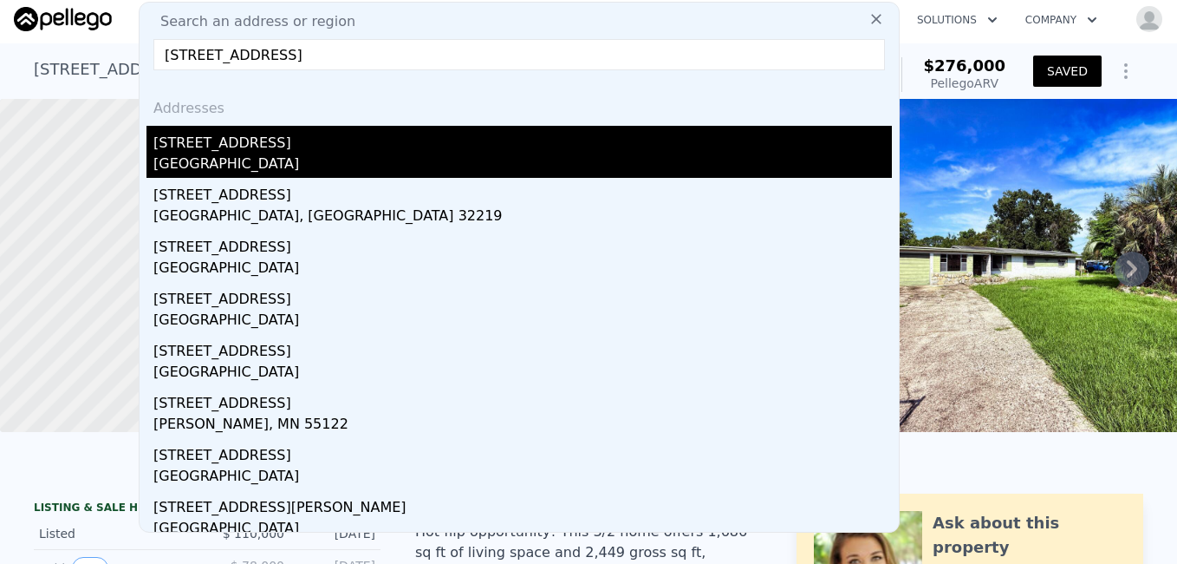
type input "[STREET_ADDRESS]"
click at [223, 144] on div "[STREET_ADDRESS]" at bounding box center [522, 140] width 739 height 28
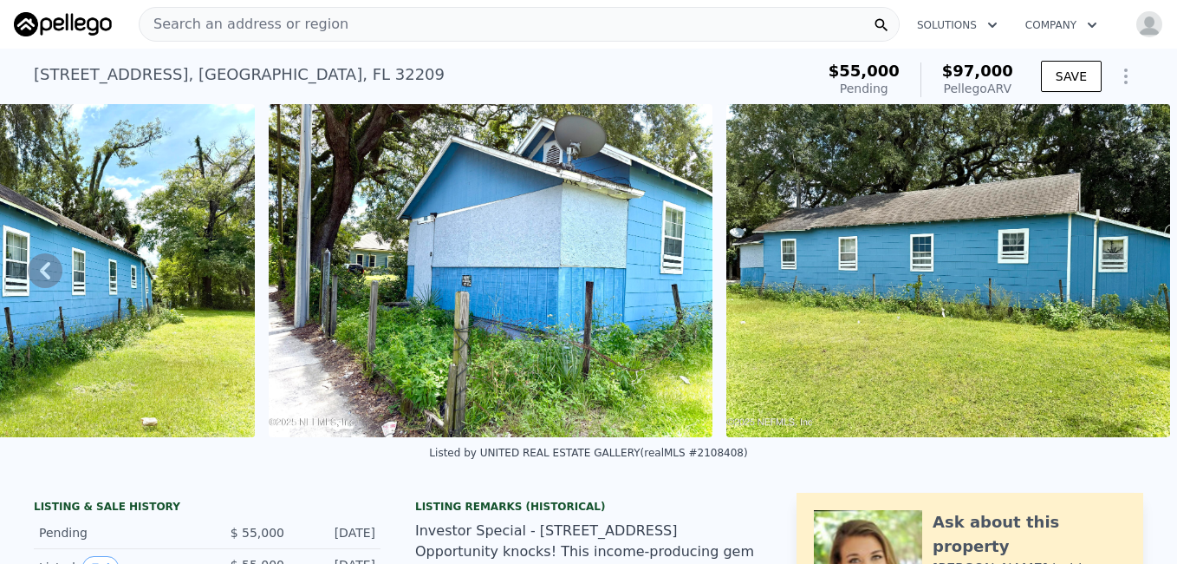
click at [590, 16] on div "Search an address or region" at bounding box center [519, 24] width 761 height 35
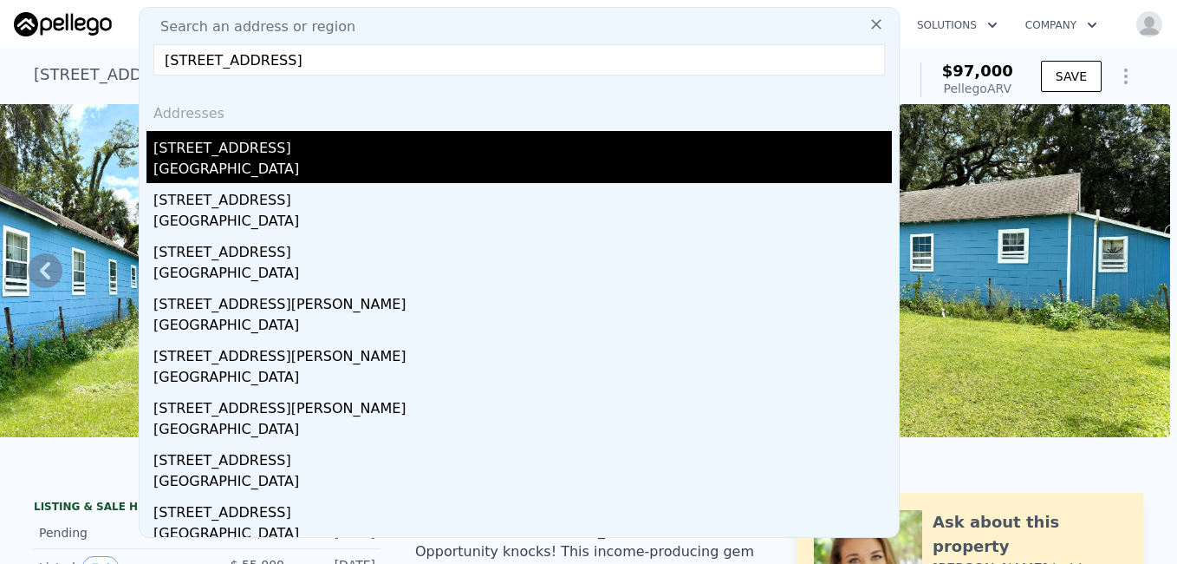
type input "[STREET_ADDRESS]"
click at [285, 164] on div "[GEOGRAPHIC_DATA]" at bounding box center [522, 171] width 739 height 24
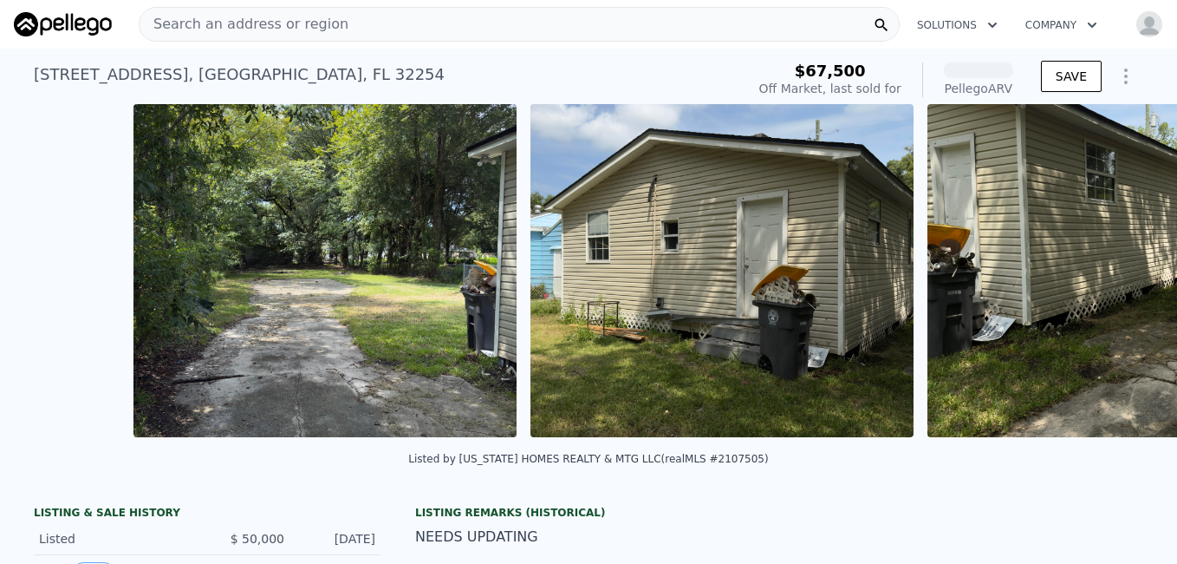
scroll to position [0, 1587]
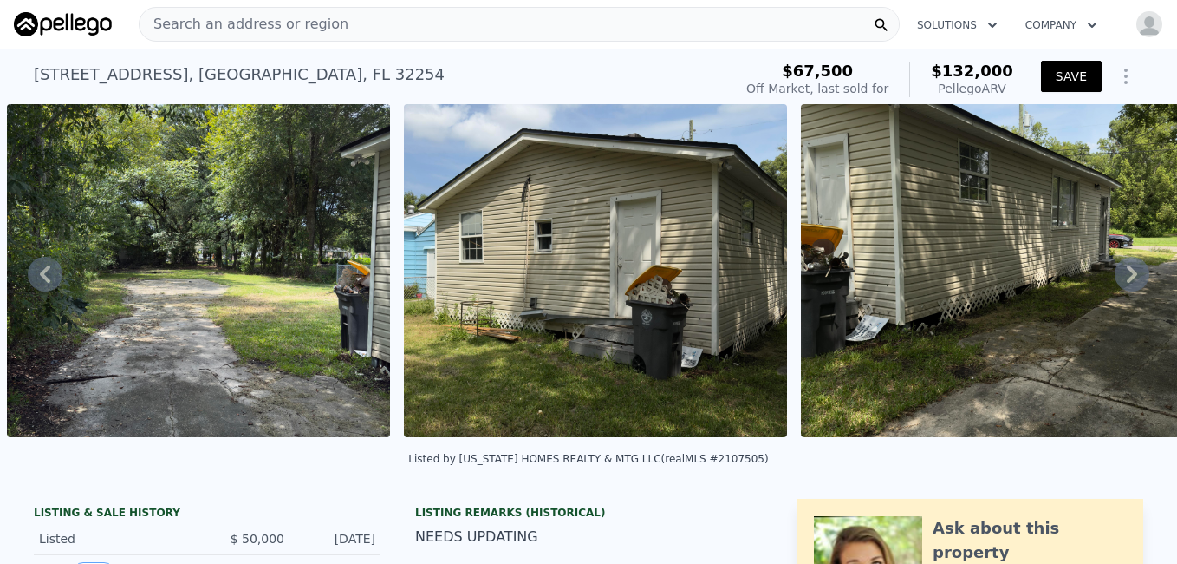
click at [1046, 80] on button "SAVE" at bounding box center [1071, 76] width 61 height 31
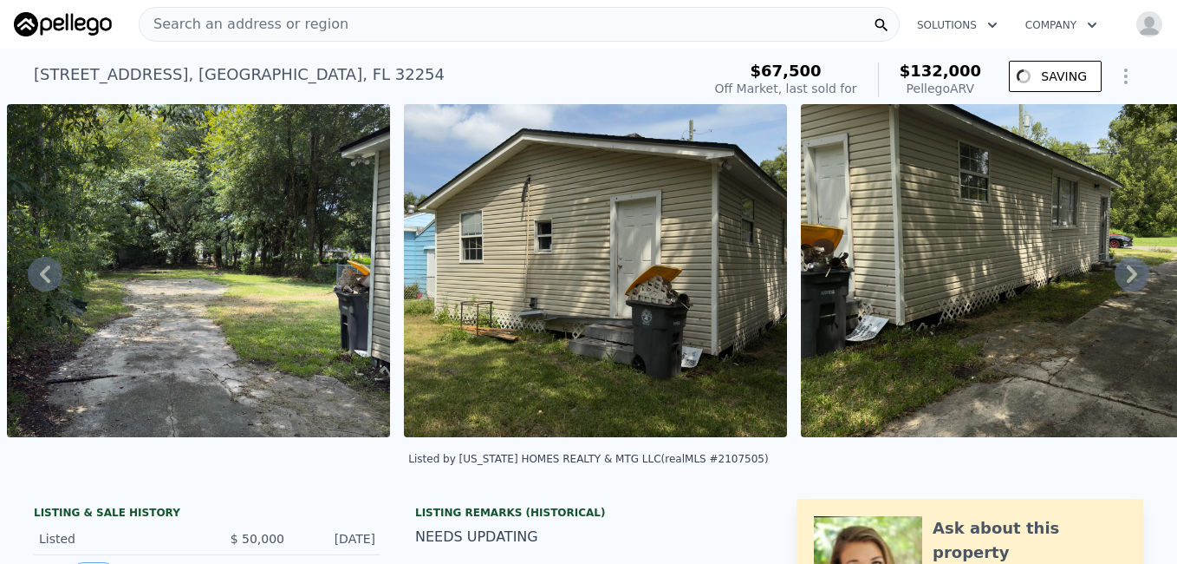
click at [498, 33] on div "Search an address or region" at bounding box center [519, 24] width 761 height 35
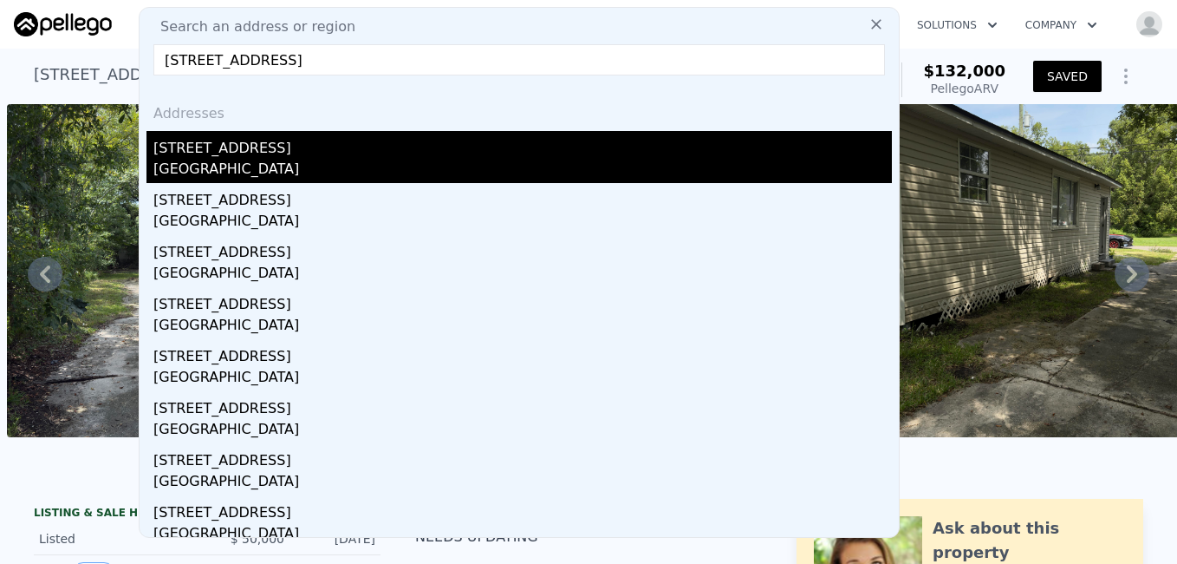
type input "[STREET_ADDRESS]"
click at [264, 166] on div "[GEOGRAPHIC_DATA]" at bounding box center [522, 171] width 739 height 24
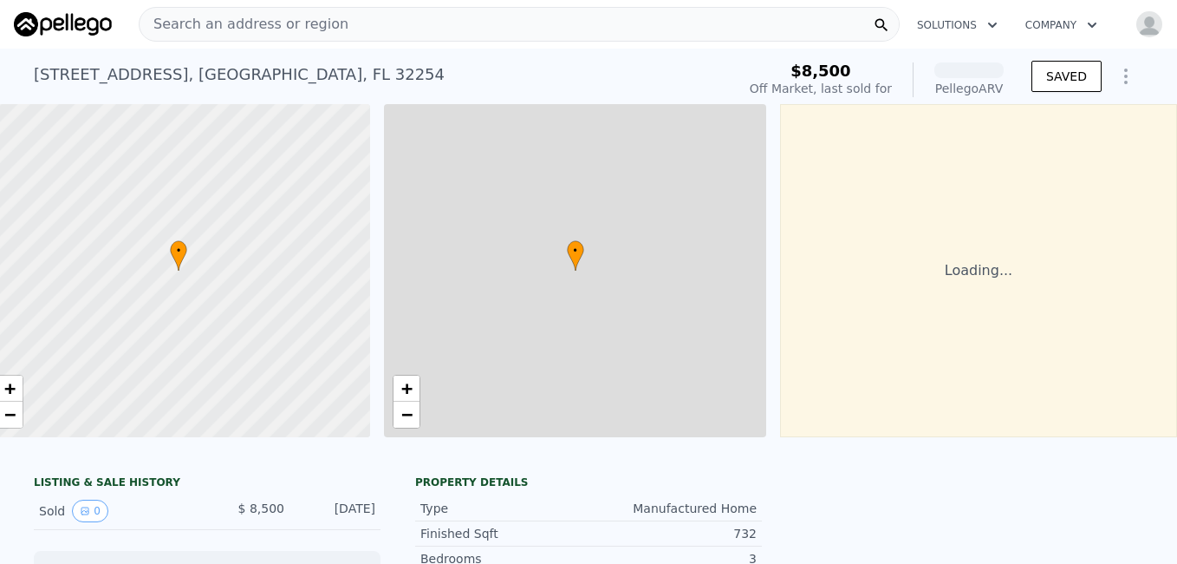
scroll to position [0, 33]
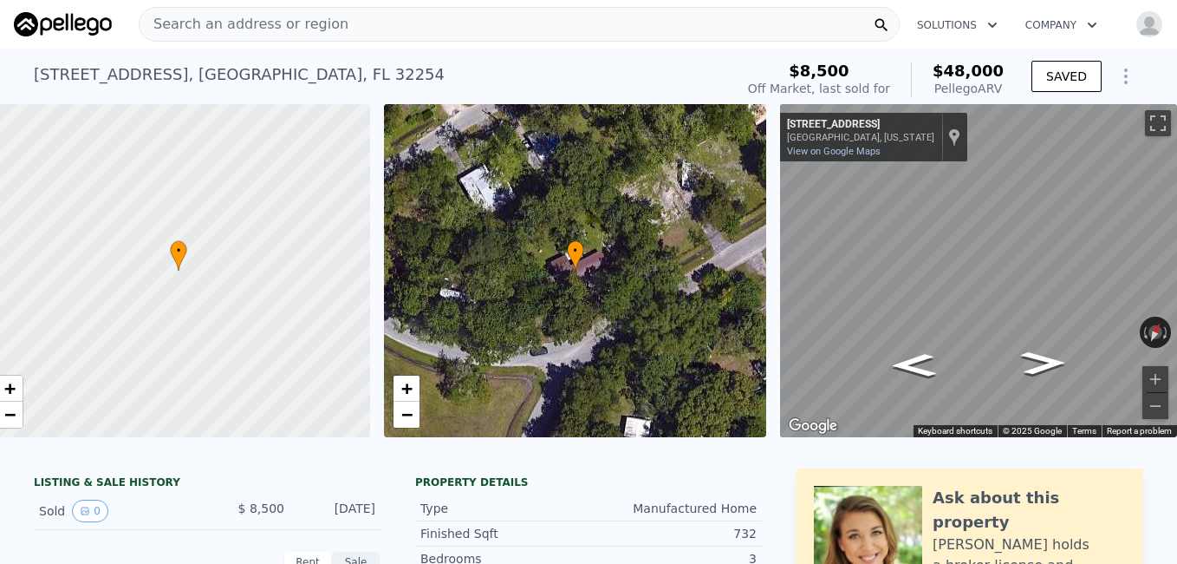
click at [259, 19] on span "Search an address or region" at bounding box center [244, 24] width 209 height 21
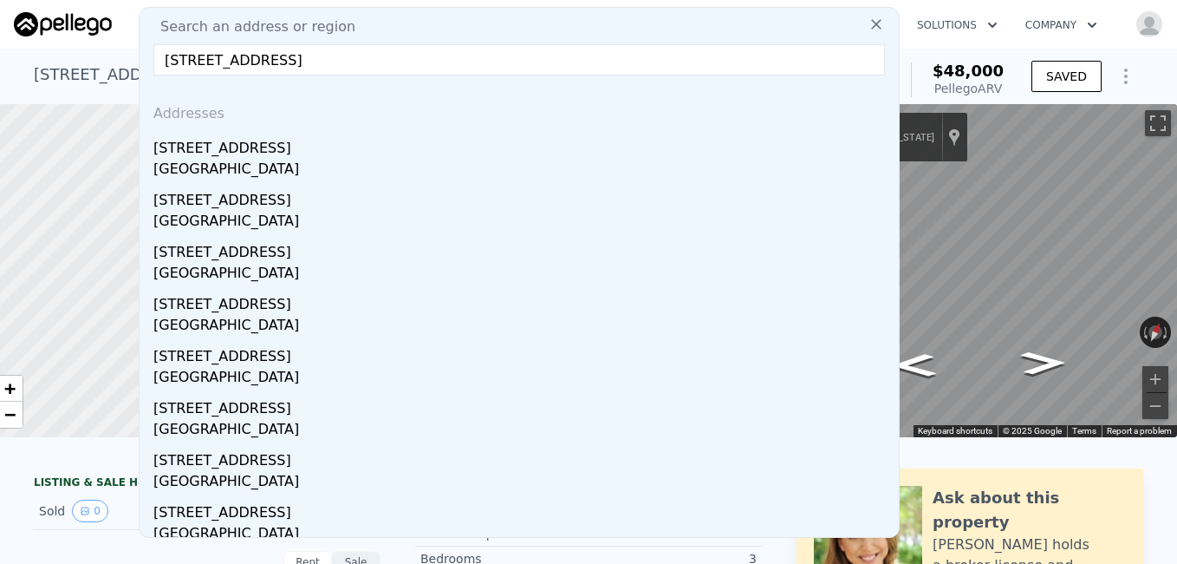
click at [161, 59] on input "[STREET_ADDRESS]" at bounding box center [519, 59] width 732 height 31
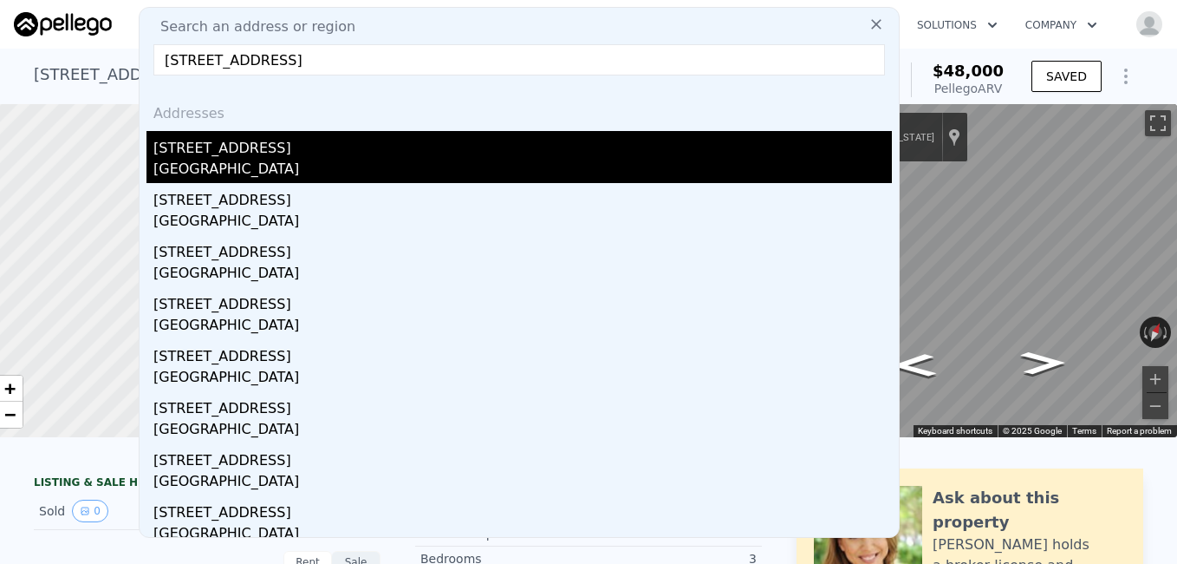
type input "[STREET_ADDRESS]"
click at [199, 165] on div "[GEOGRAPHIC_DATA]" at bounding box center [522, 171] width 739 height 24
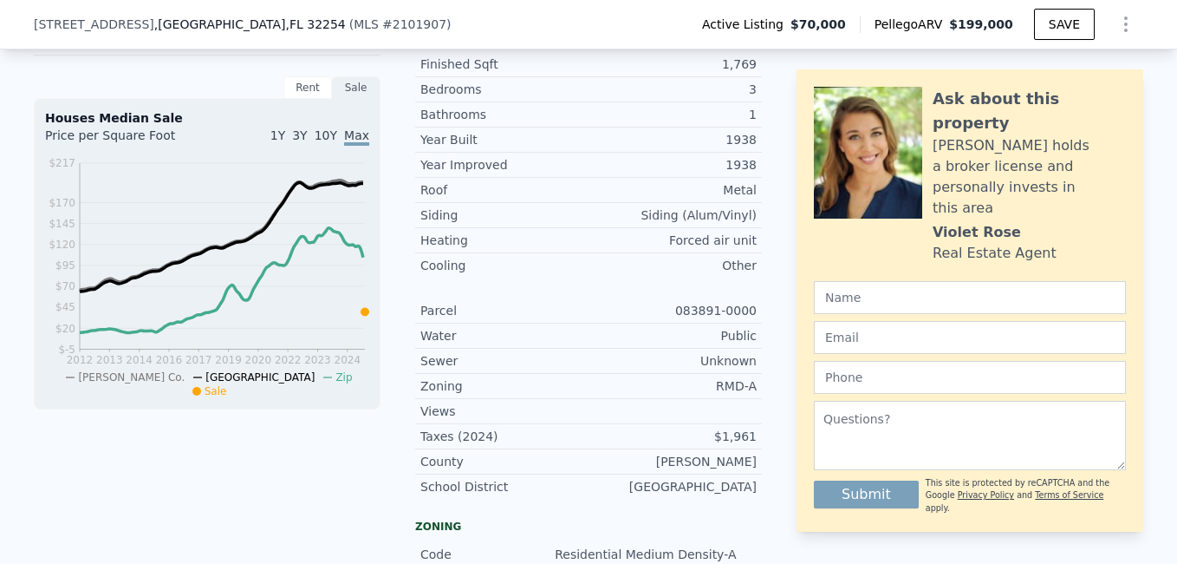
scroll to position [1266, 0]
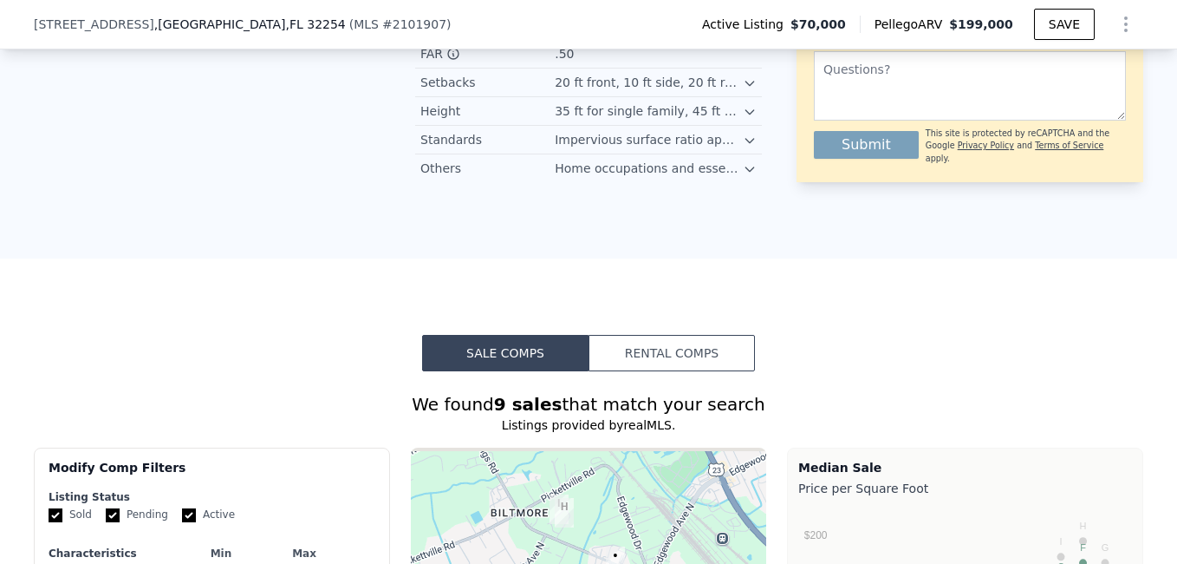
drag, startPoint x: 1163, startPoint y: 544, endPoint x: 1157, endPoint y: 535, distance: 10.1
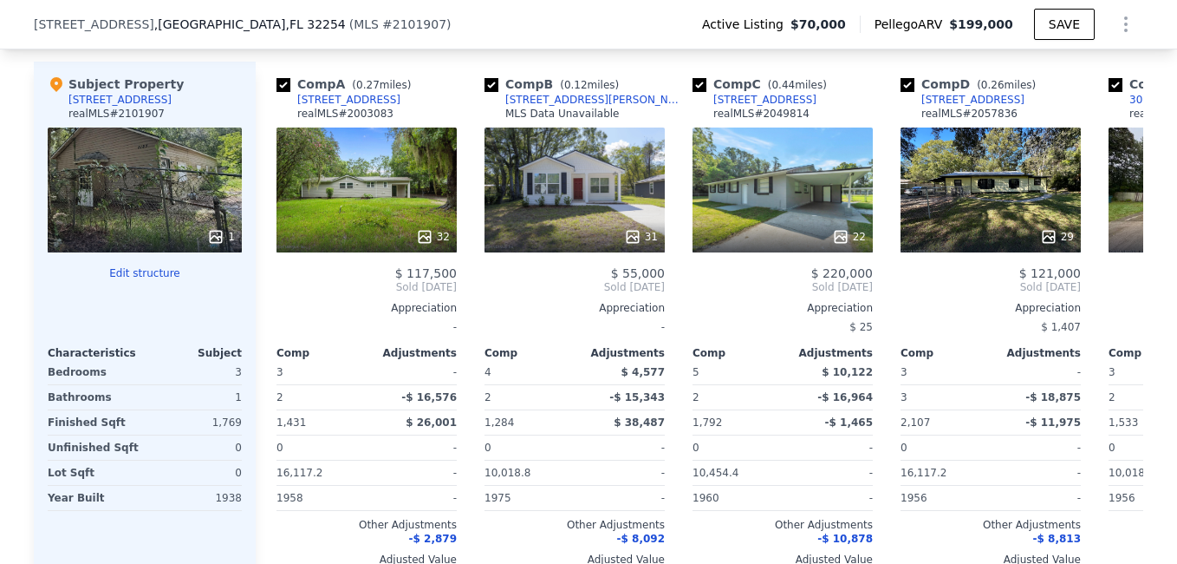
scroll to position [1984, 0]
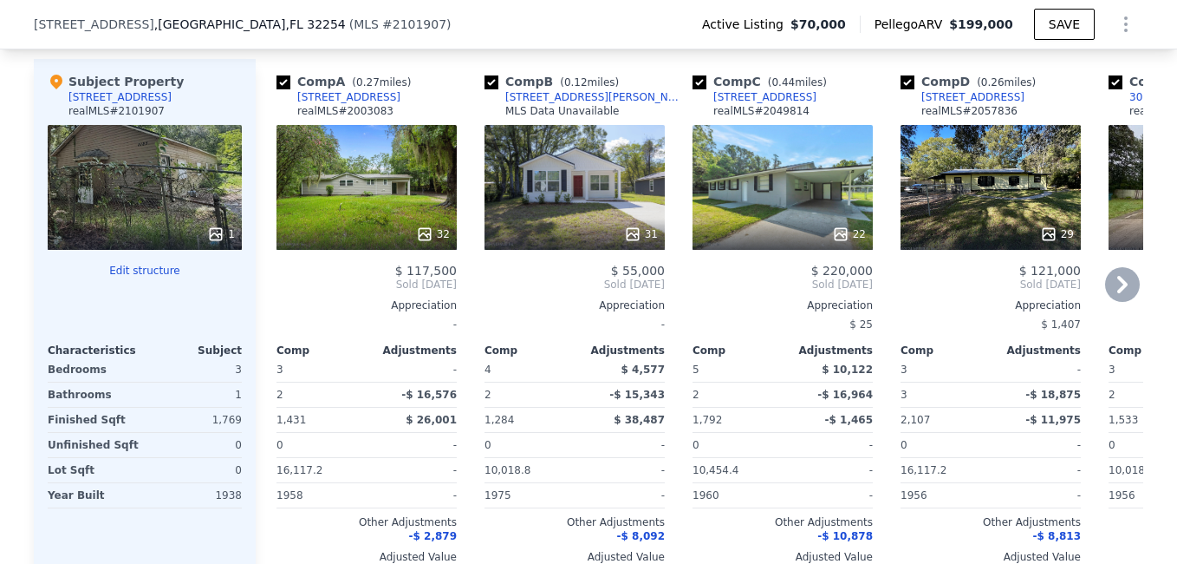
click at [1118, 290] on icon at bounding box center [1122, 284] width 35 height 35
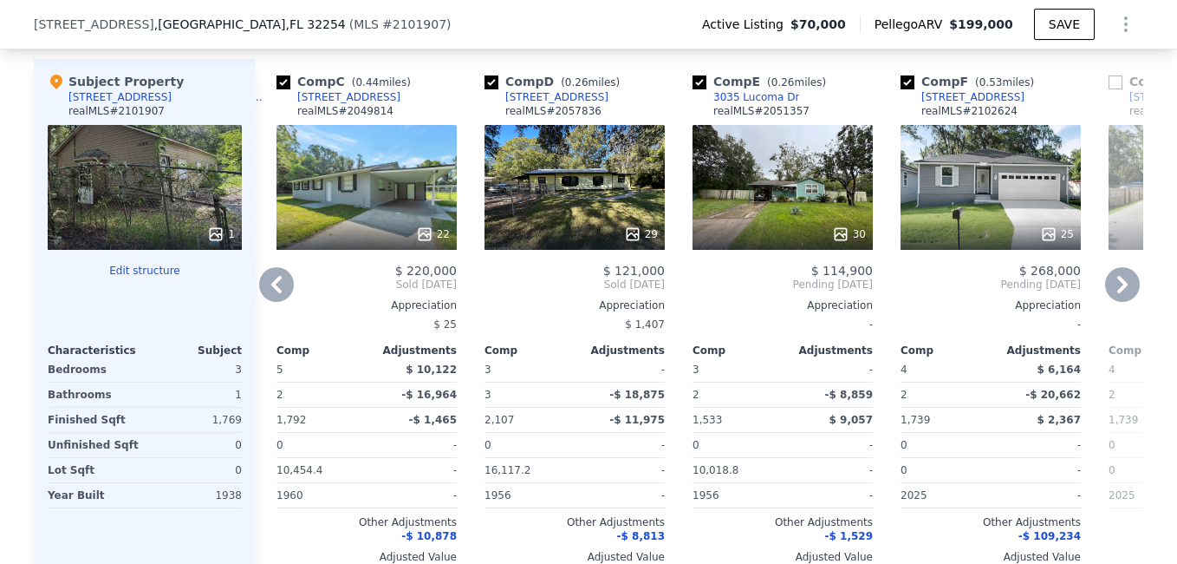
click at [1118, 290] on icon at bounding box center [1122, 284] width 35 height 35
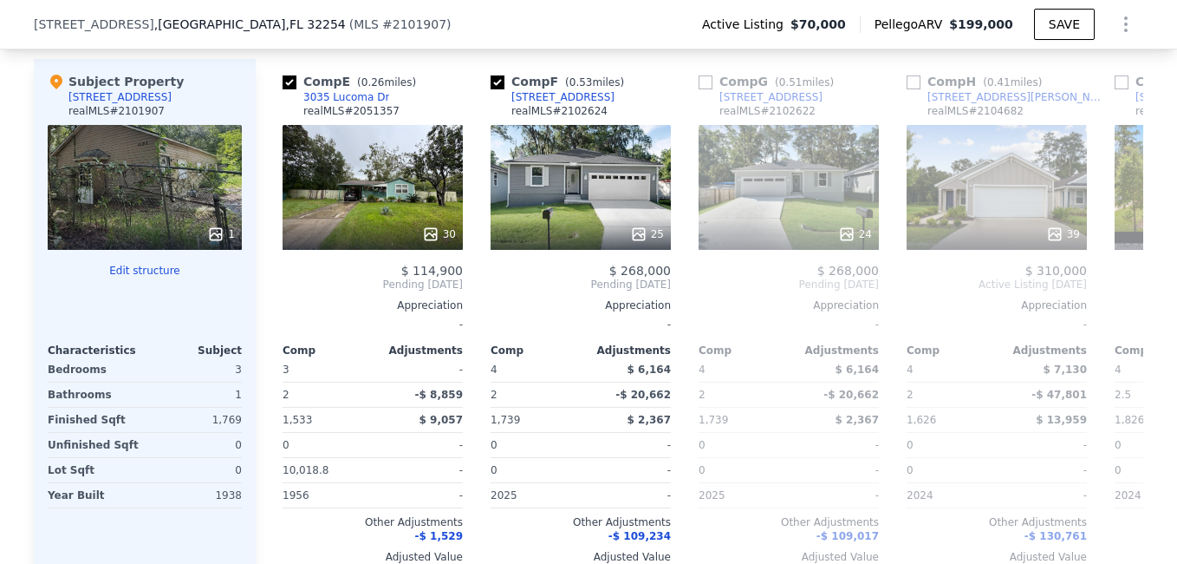
scroll to position [0, 832]
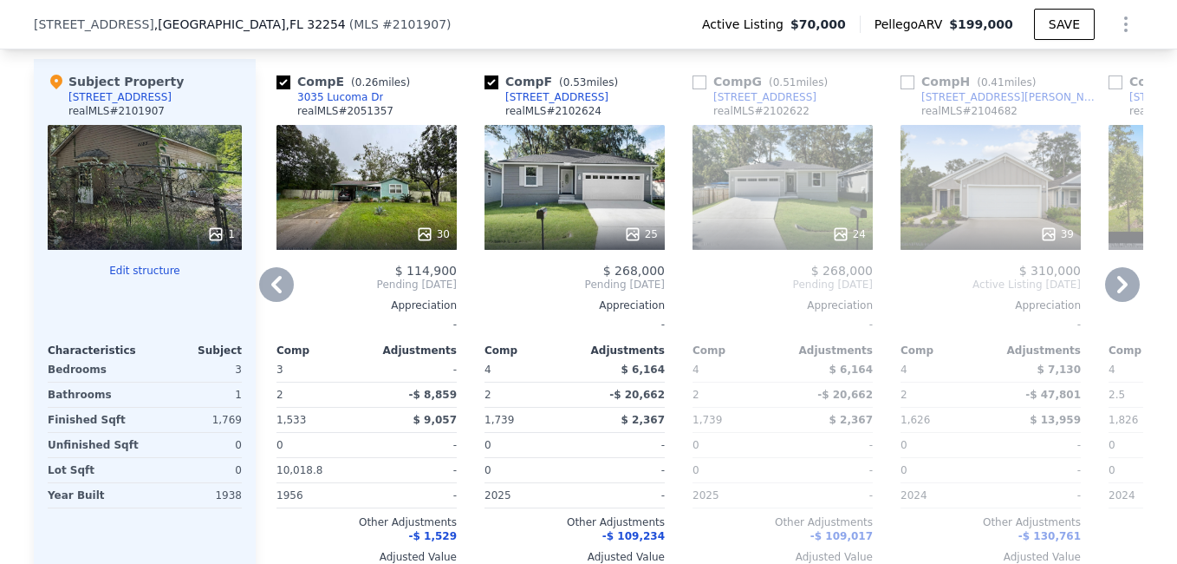
click at [1118, 290] on icon at bounding box center [1122, 284] width 35 height 35
